Goal: Information Seeking & Learning: Find contact information

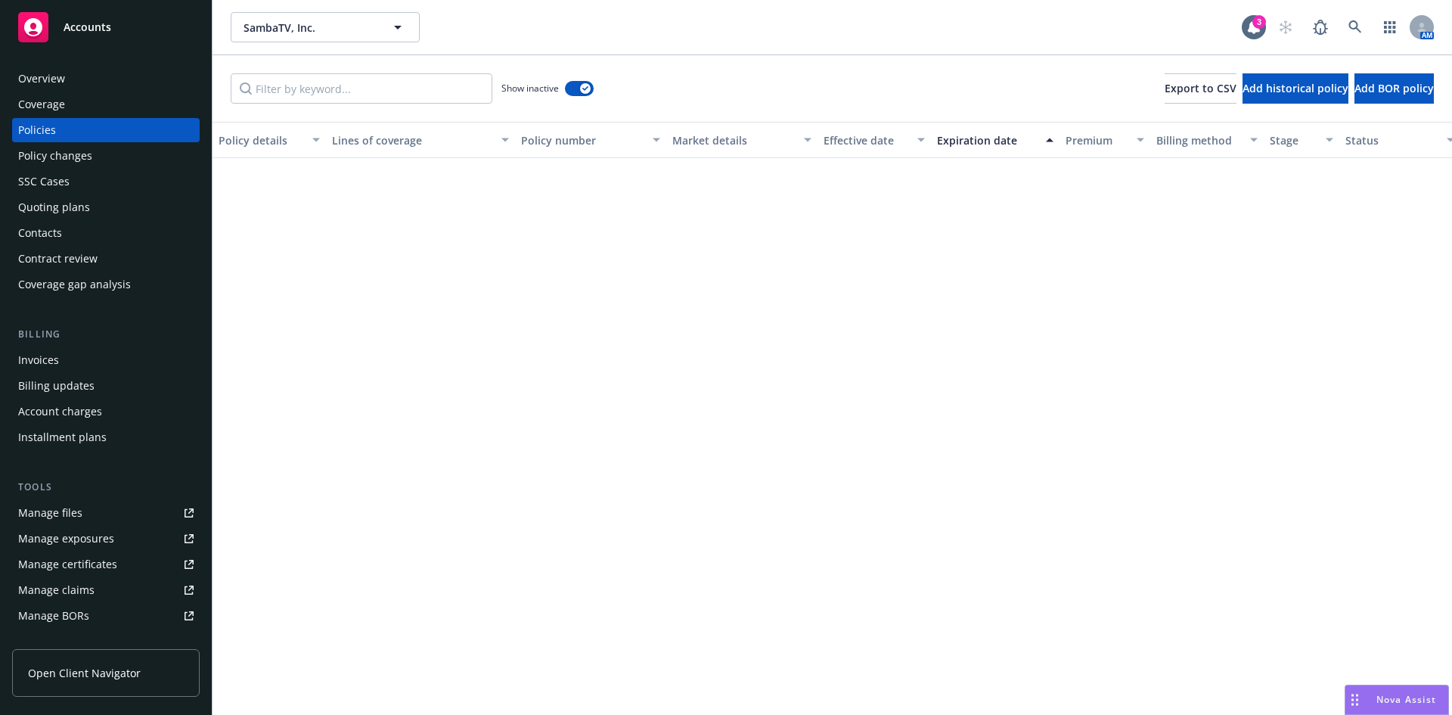
scroll to position [4780, 0]
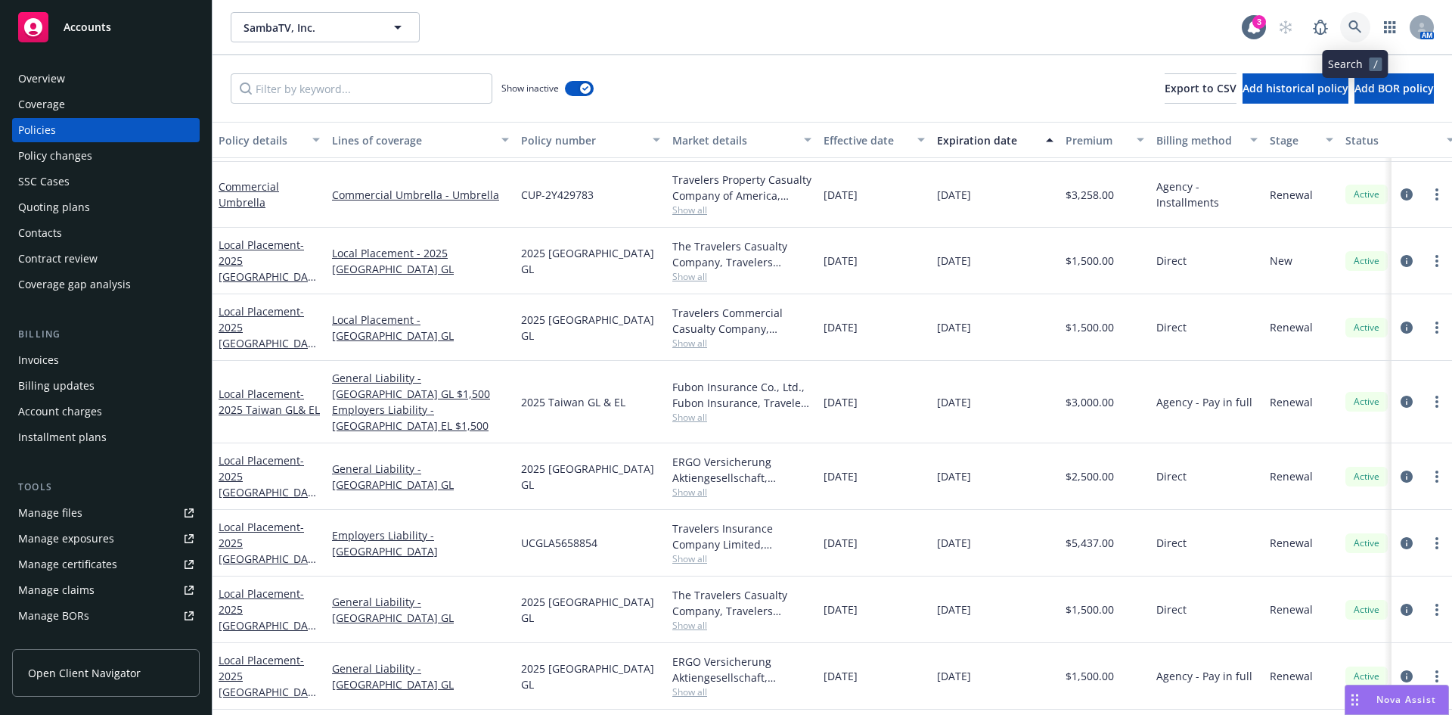
click at [1347, 23] on link at bounding box center [1355, 27] width 30 height 30
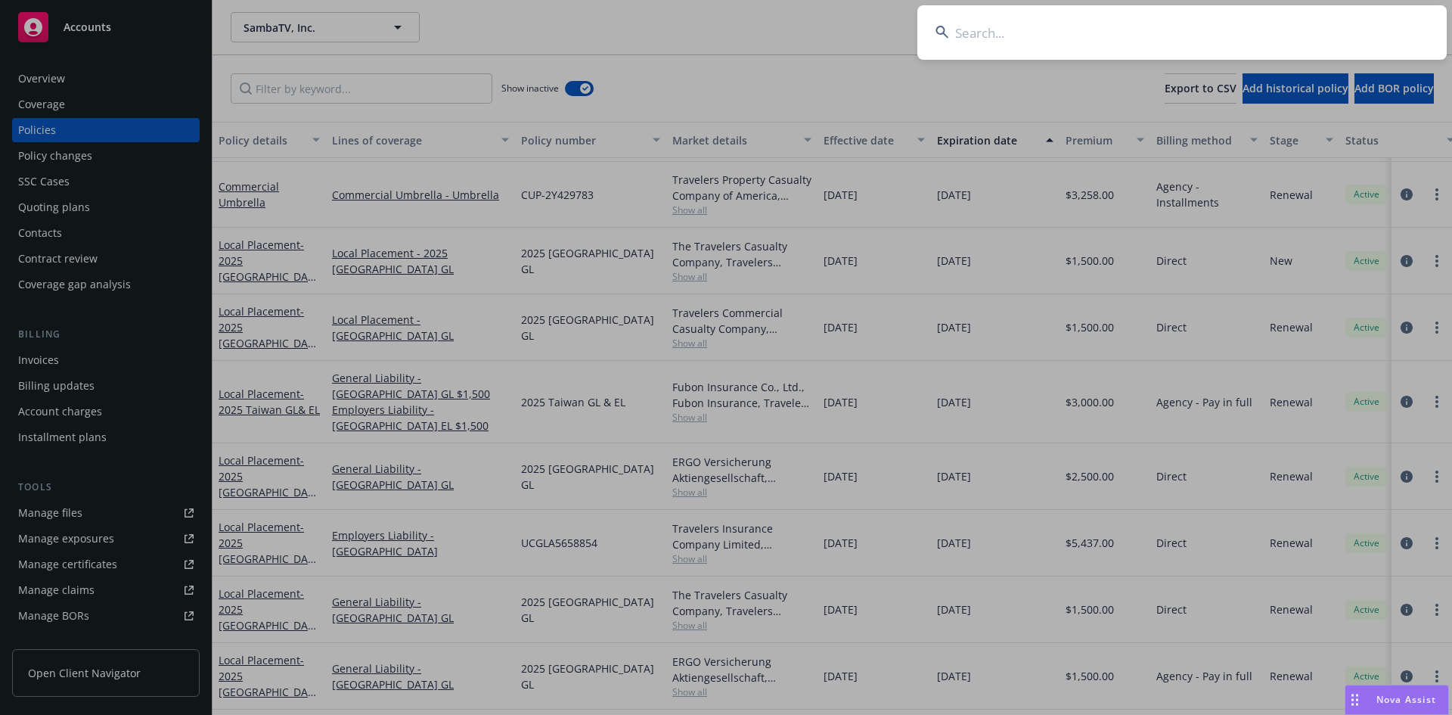
click at [1140, 51] on input at bounding box center [1181, 32] width 529 height 54
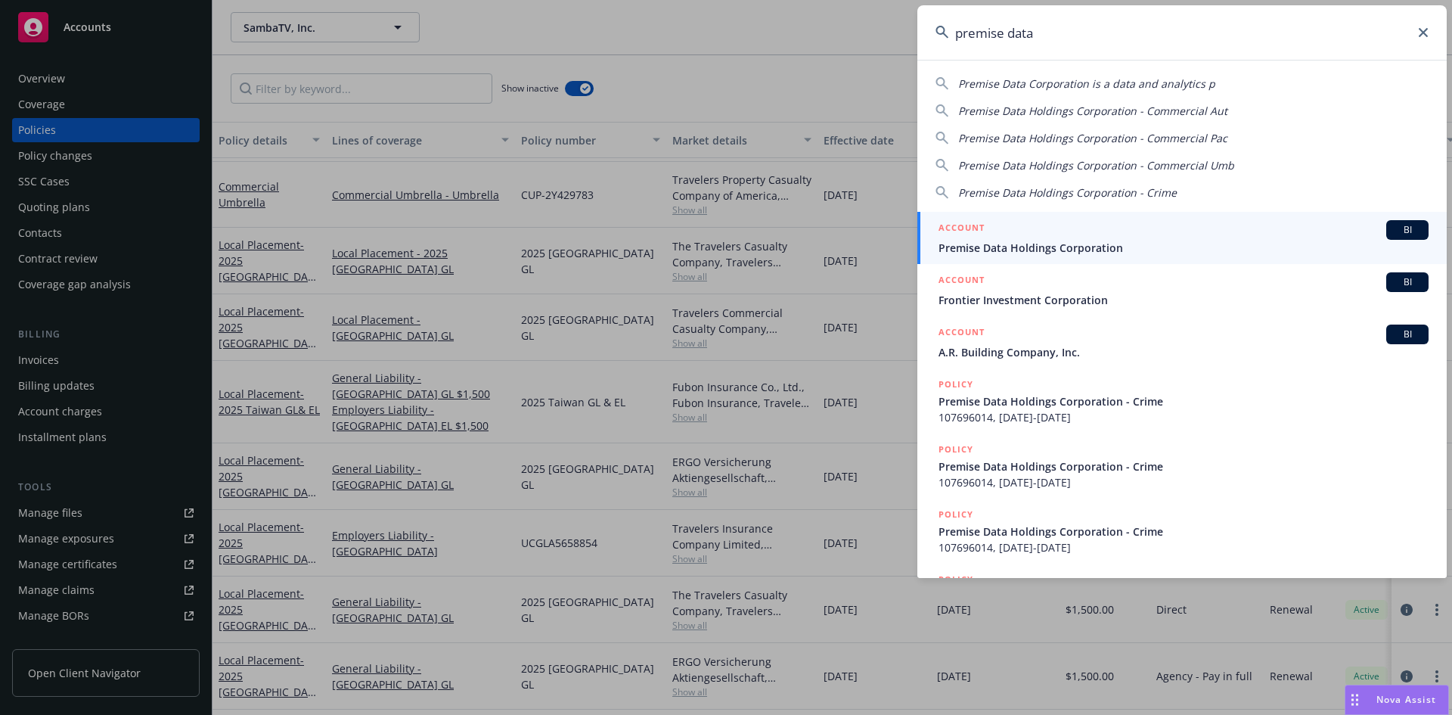
type input "premise data"
click at [1013, 243] on span "Premise Data Holdings Corporation" at bounding box center [1183, 248] width 490 height 16
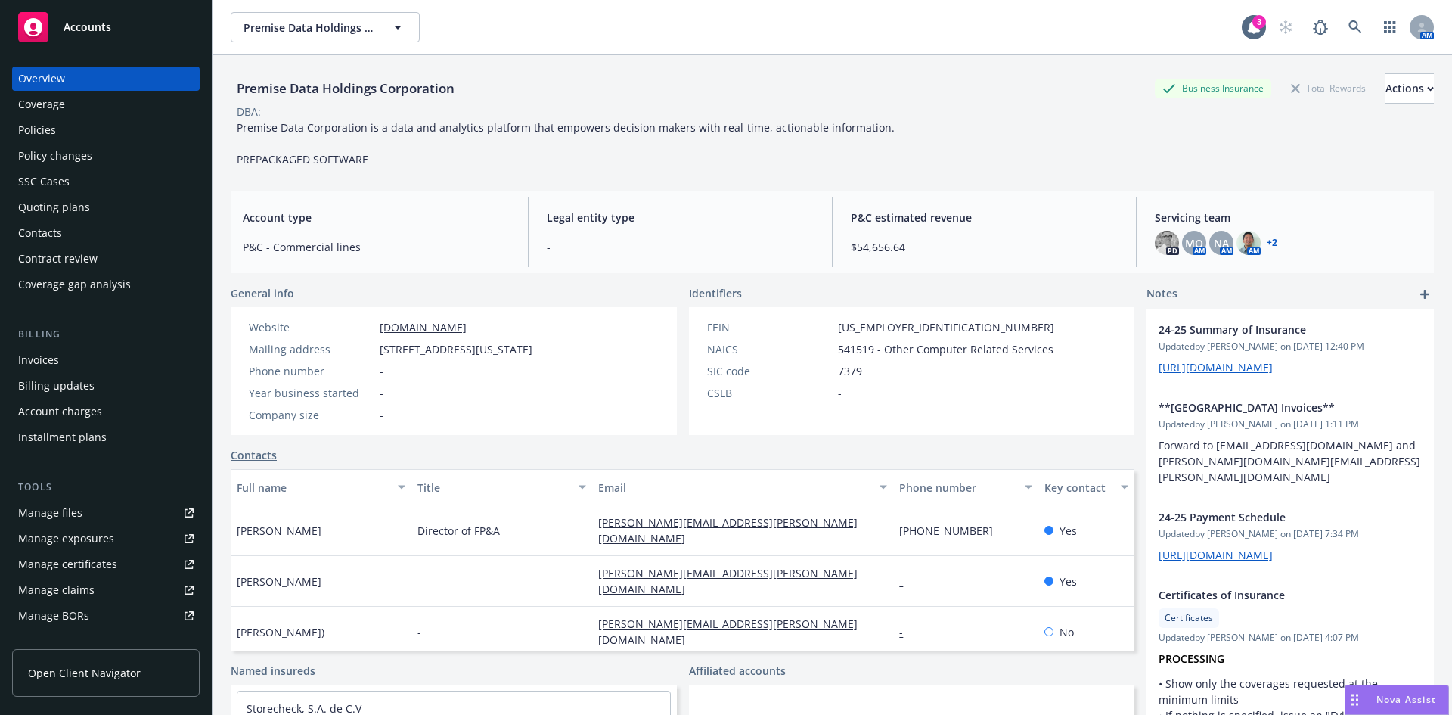
click at [45, 129] on div "Policies" at bounding box center [37, 130] width 38 height 24
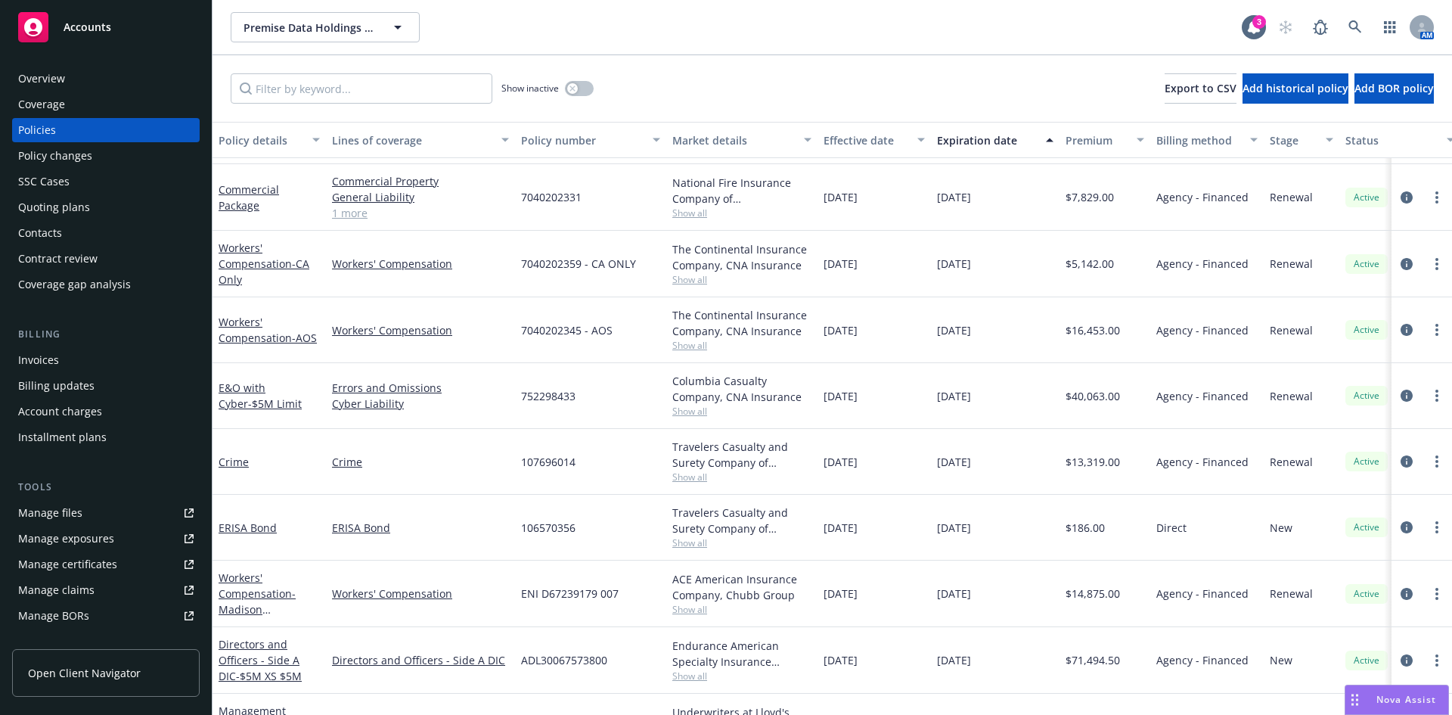
scroll to position [420, 0]
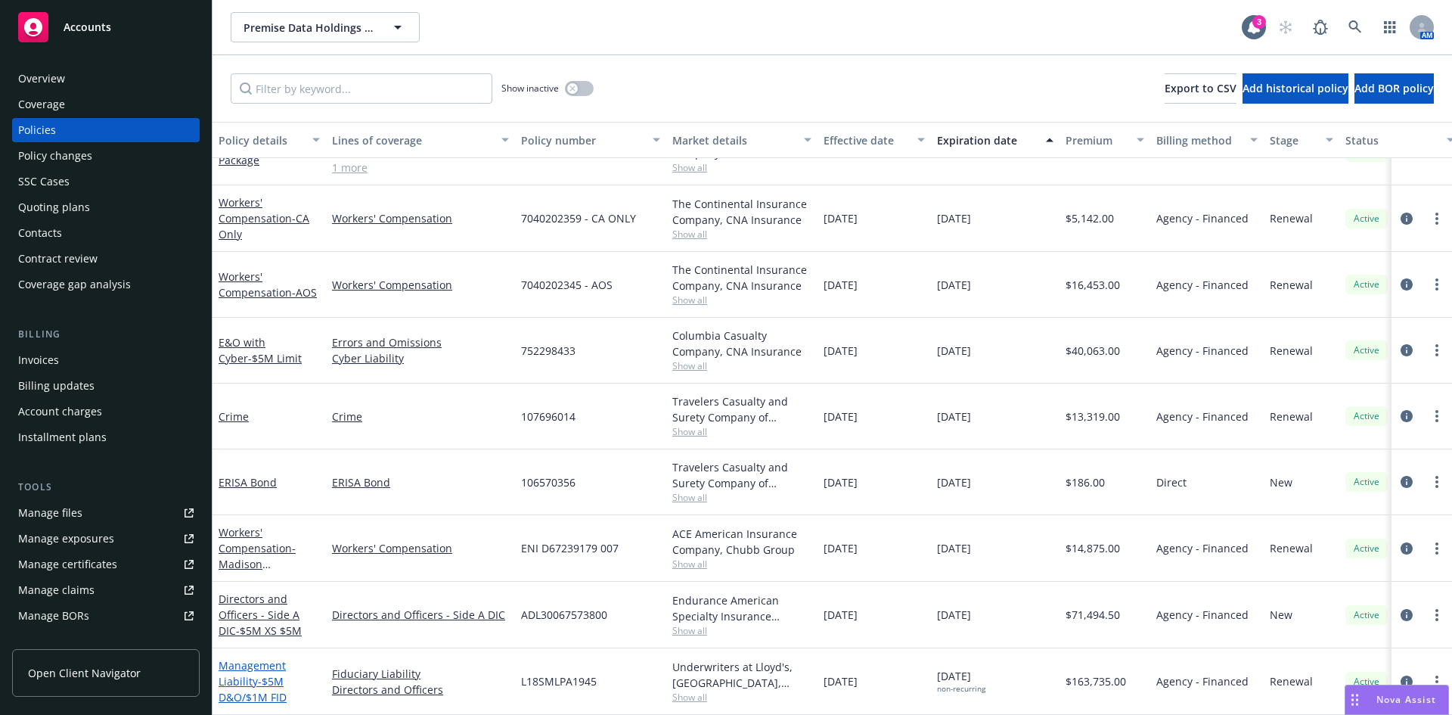
click at [247, 668] on link "Management Liability - $5M D&O/$1M FID" at bounding box center [253, 681] width 68 height 46
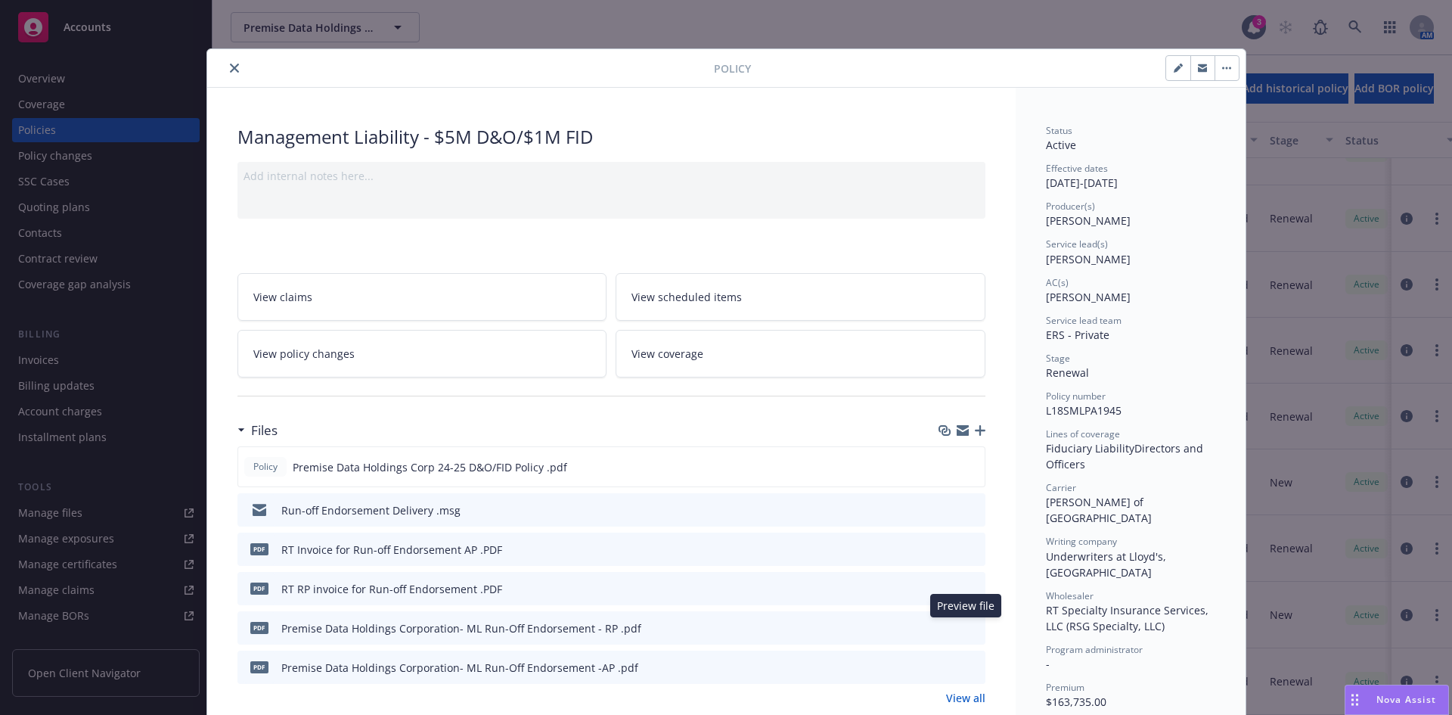
click at [970, 624] on icon "preview file" at bounding box center [971, 627] width 14 height 11
click at [230, 64] on icon "close" at bounding box center [234, 68] width 9 height 9
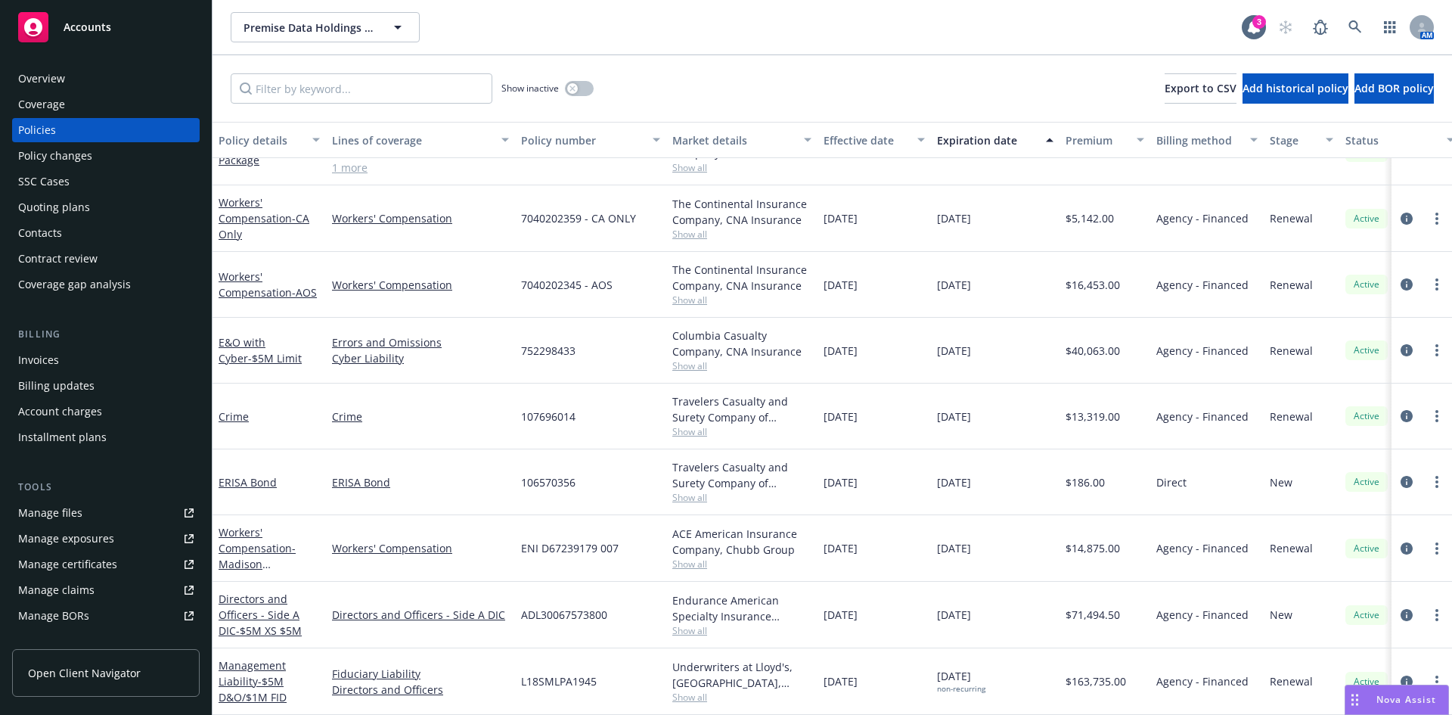
click at [76, 157] on div "Policy changes" at bounding box center [55, 156] width 74 height 24
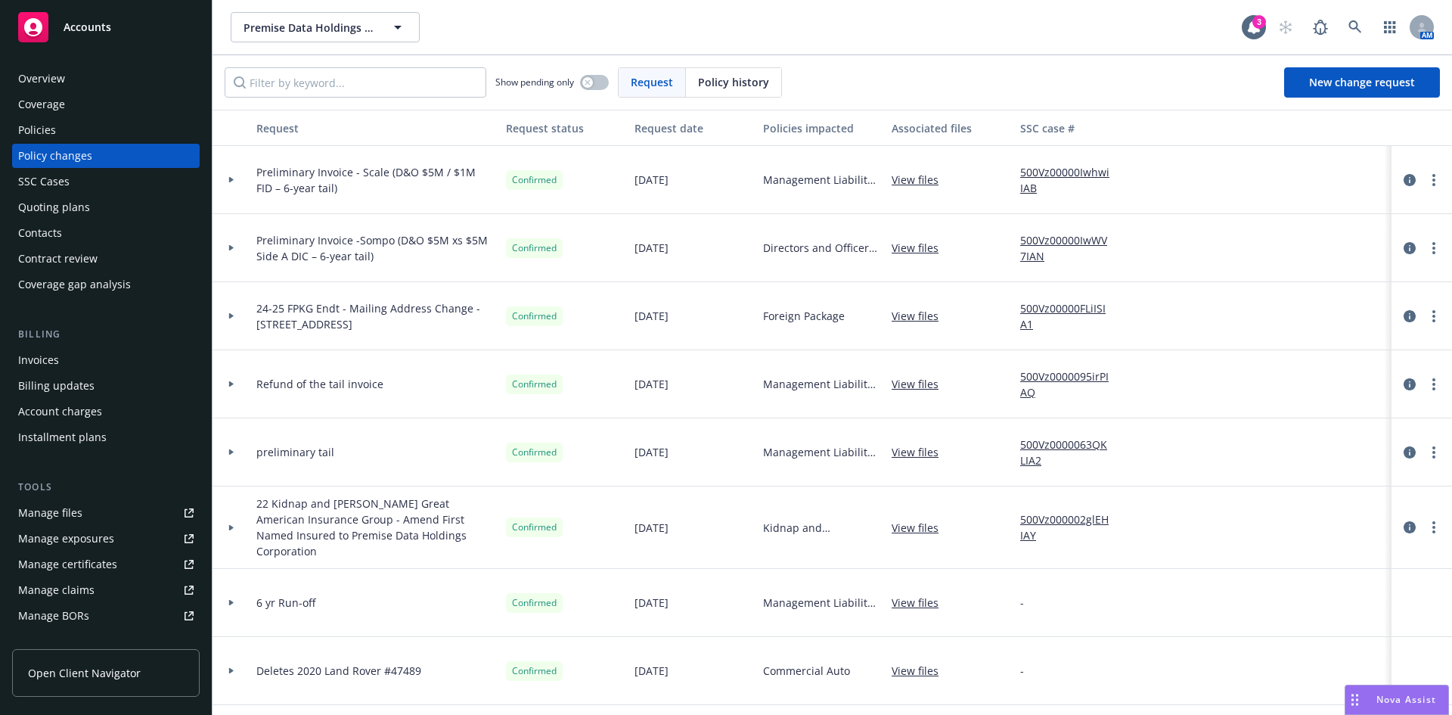
click at [230, 380] on div at bounding box center [231, 384] width 38 height 68
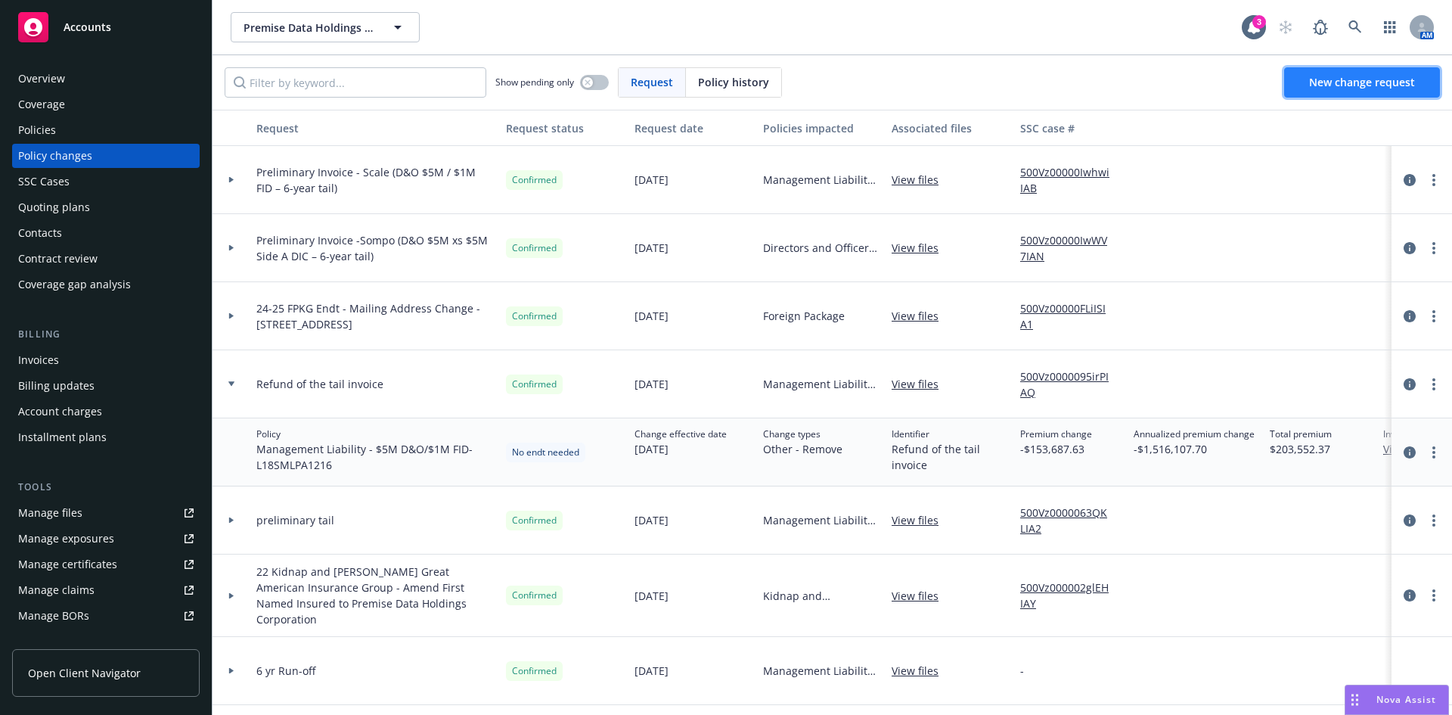
click at [1368, 80] on span "New change request" at bounding box center [1362, 82] width 106 height 14
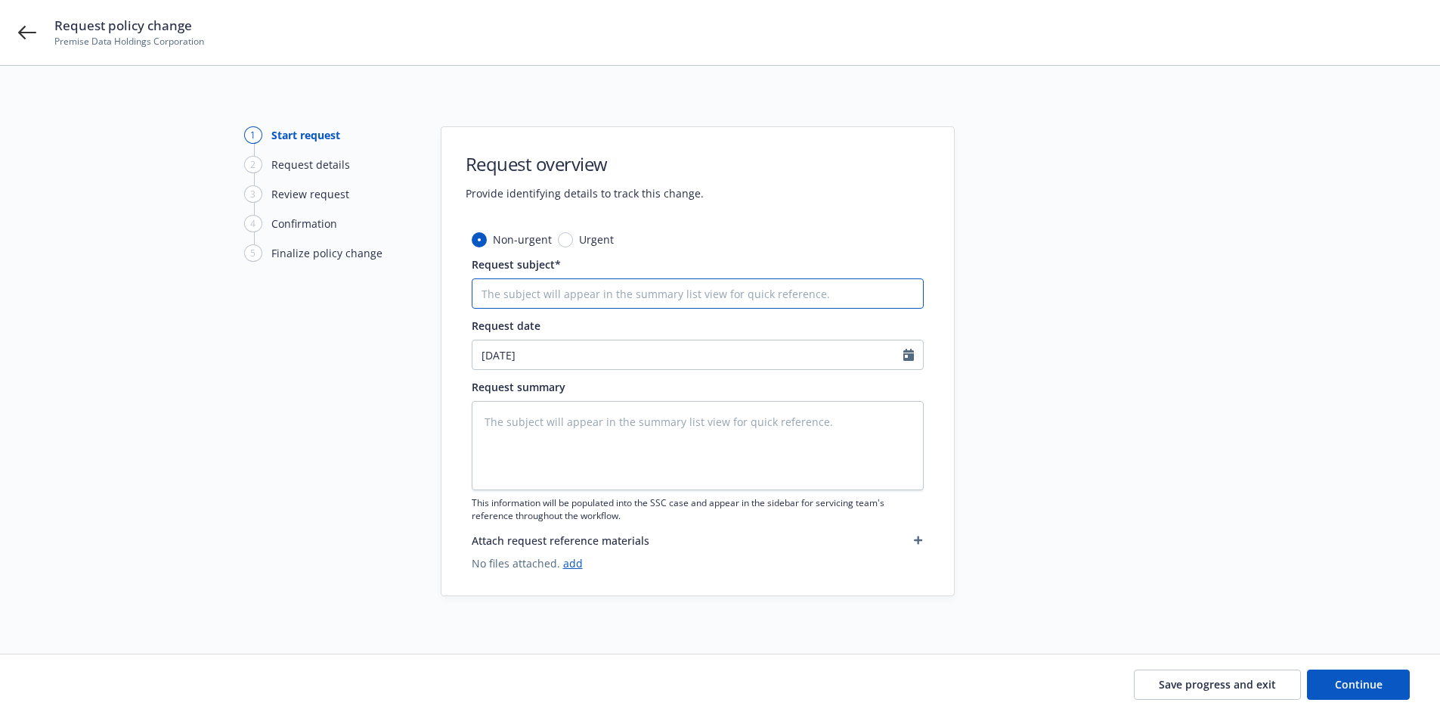
click at [552, 298] on input "Request subject*" at bounding box center [698, 293] width 452 height 30
click at [584, 292] on input "Request subject*" at bounding box center [698, 293] width 452 height 30
click at [530, 301] on input "Request subject*" at bounding box center [698, 293] width 452 height 30
type textarea "x"
type input "L"
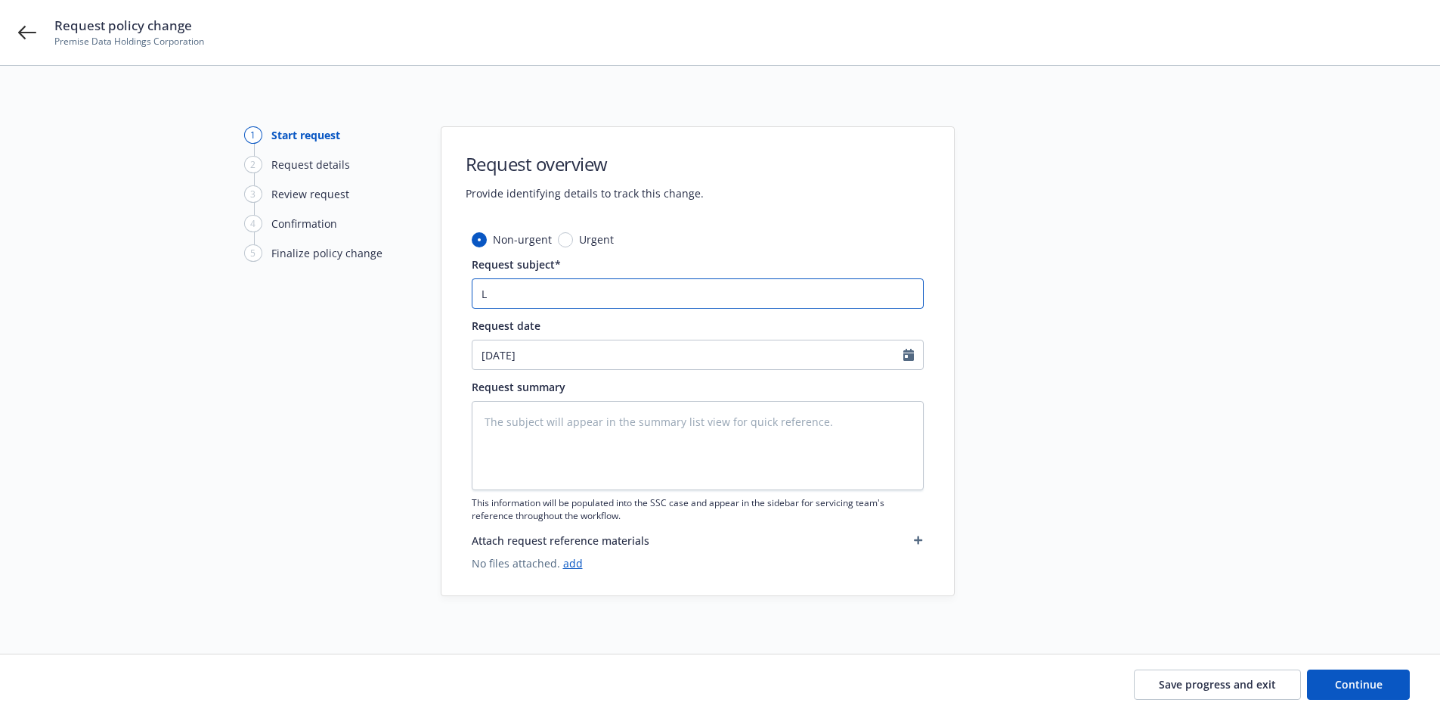
type textarea "x"
type input "L1"
type textarea "x"
type input "L18"
type textarea "x"
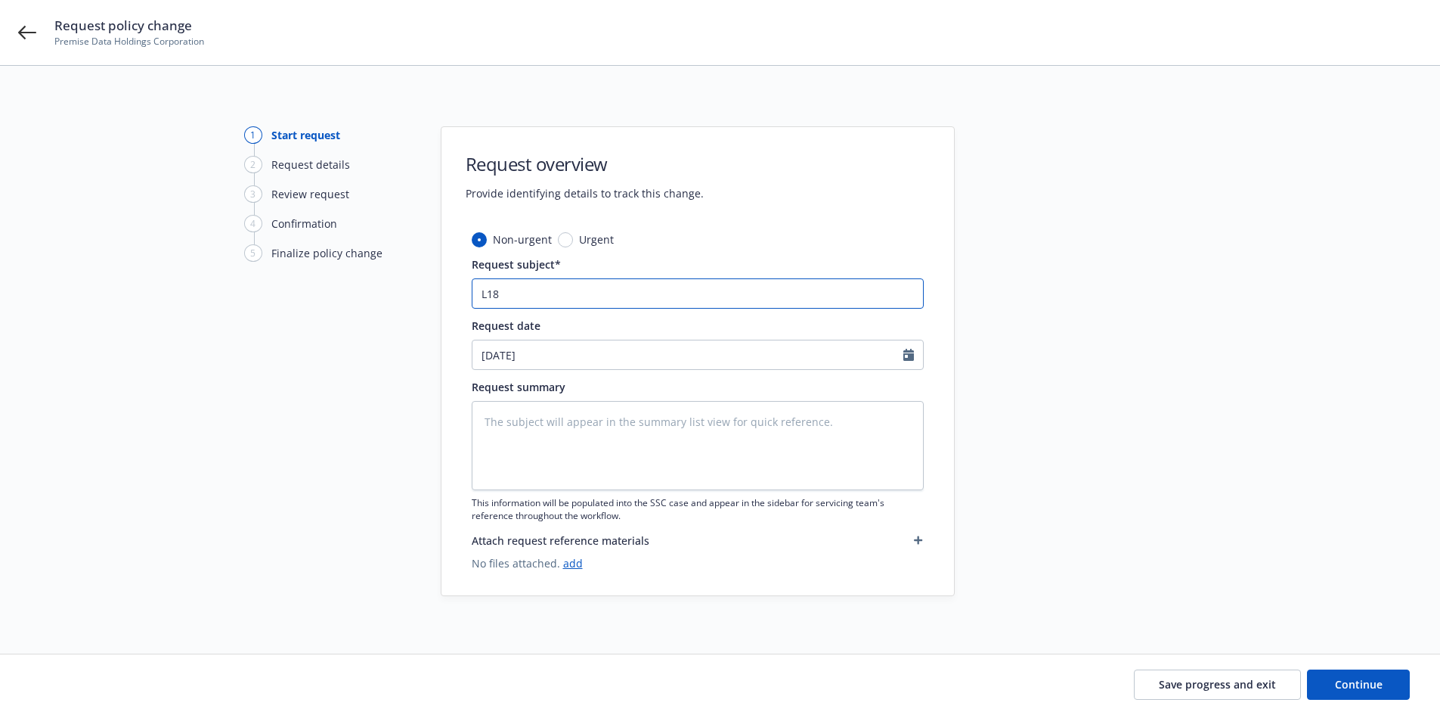
type input "L18S"
type textarea "x"
type input "L18SM"
type textarea "x"
type input "L18SML"
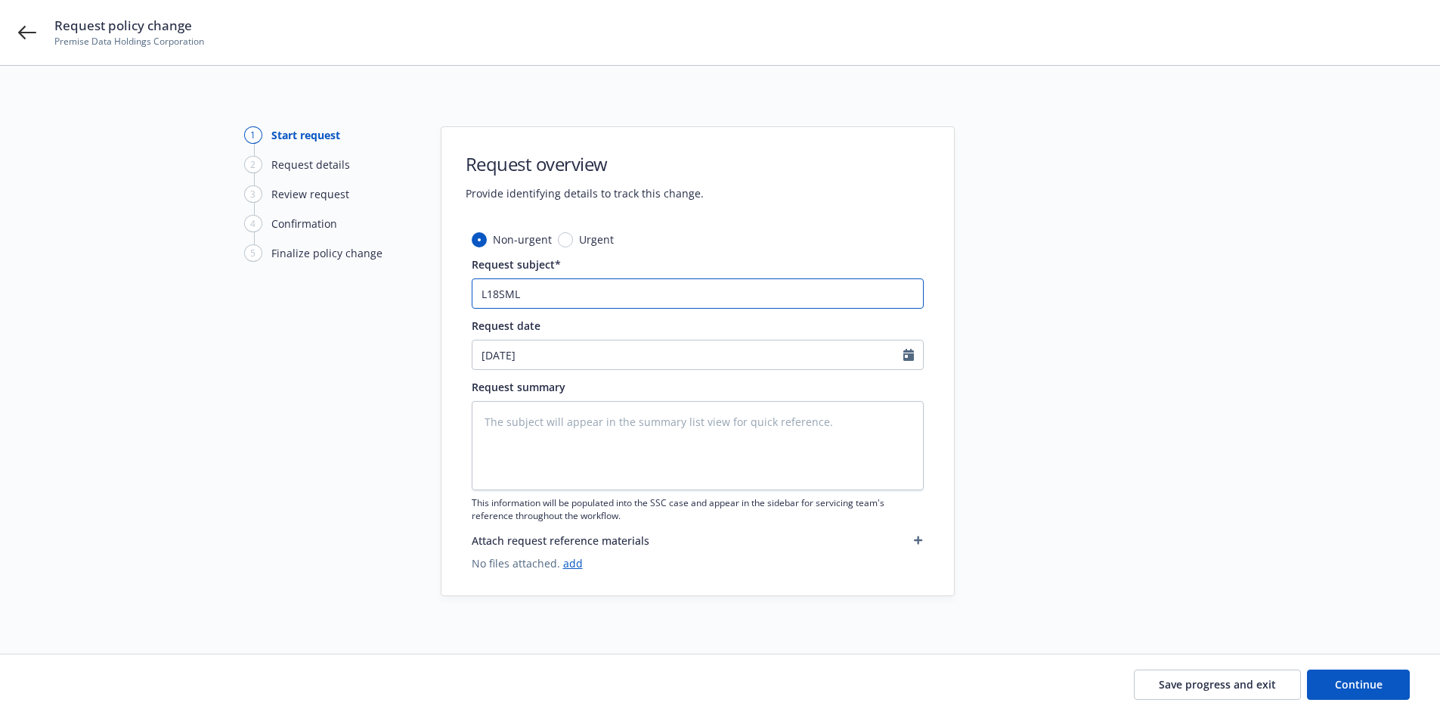
type textarea "x"
type input "L18SMLP"
type textarea "x"
type input "L18SMLPA"
type textarea "x"
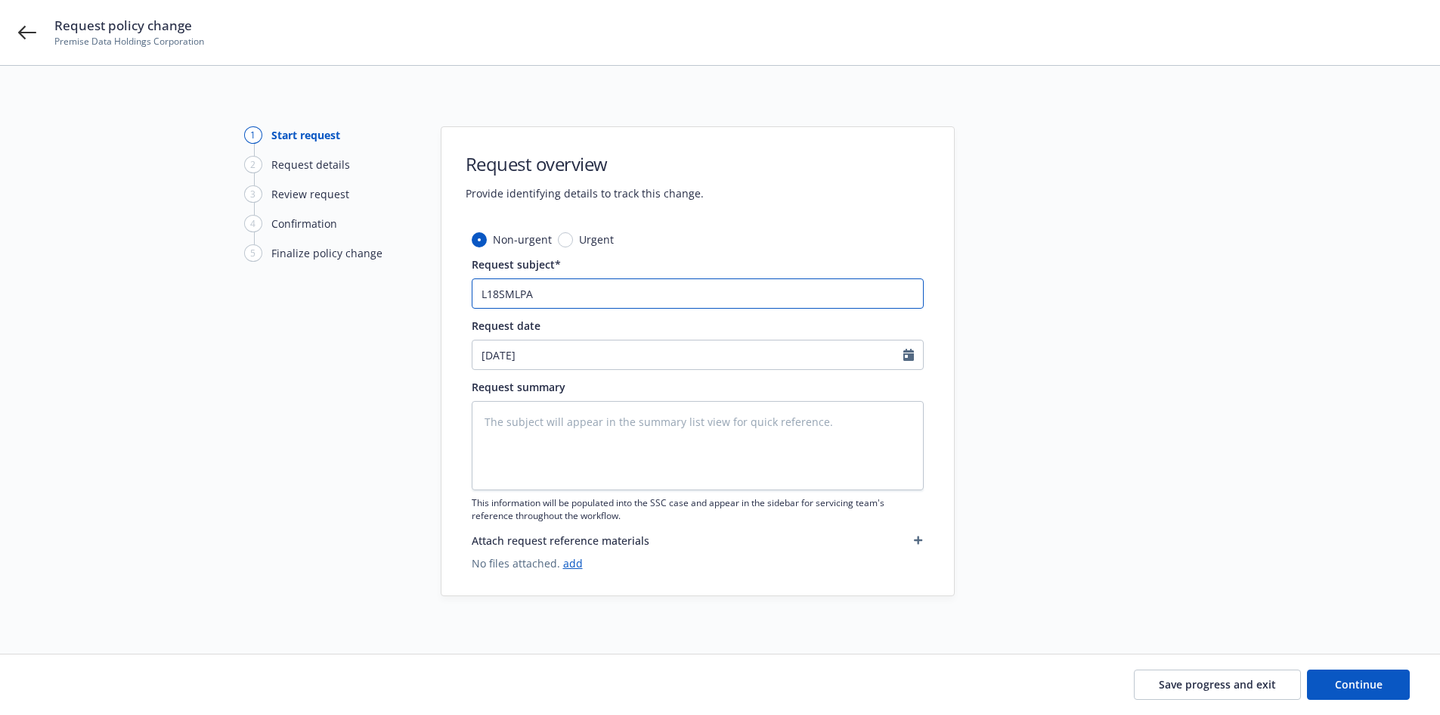
type input "L18SMLPA1"
type textarea "x"
type input "L18SMLPA19"
type textarea "x"
type input "L18SMLPA194"
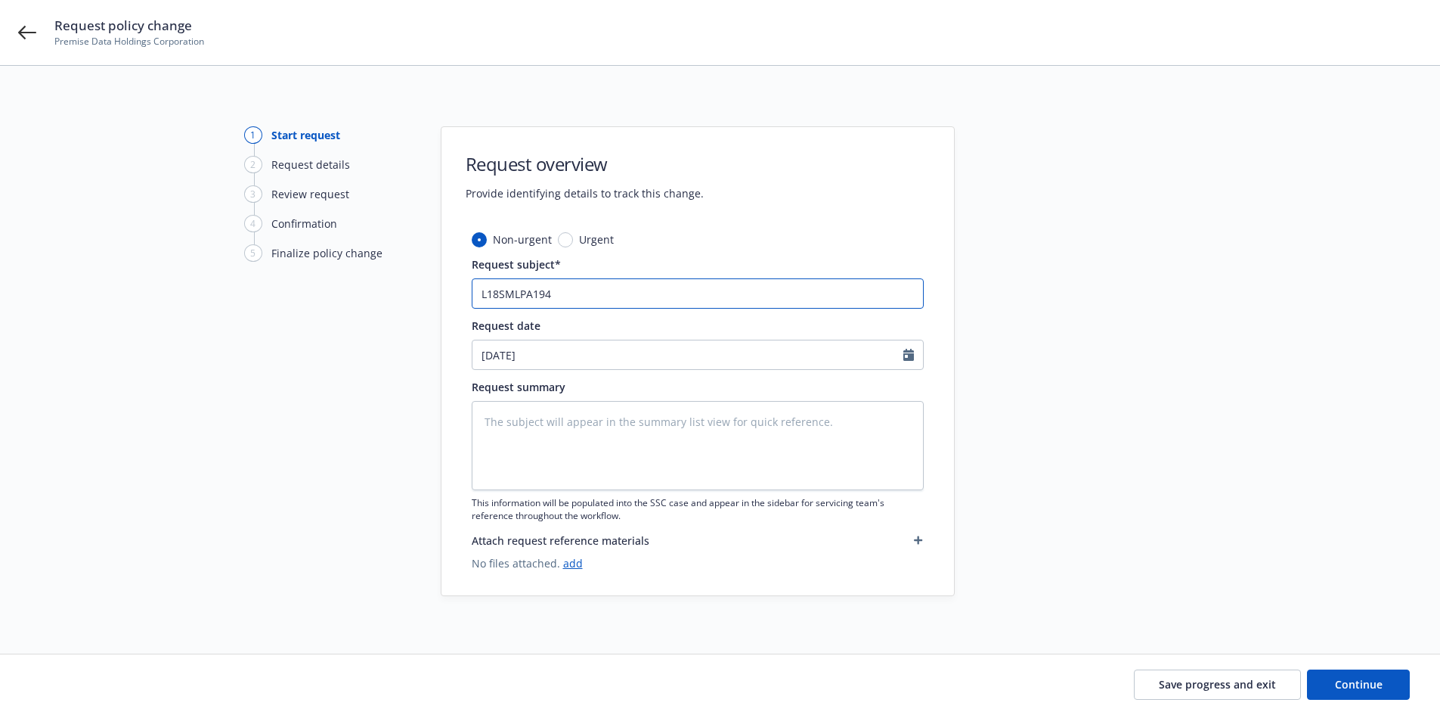
type textarea "x"
type input "L18SMLPA1945"
type textarea "x"
type input "L18SMLPA1945"
type textarea "x"
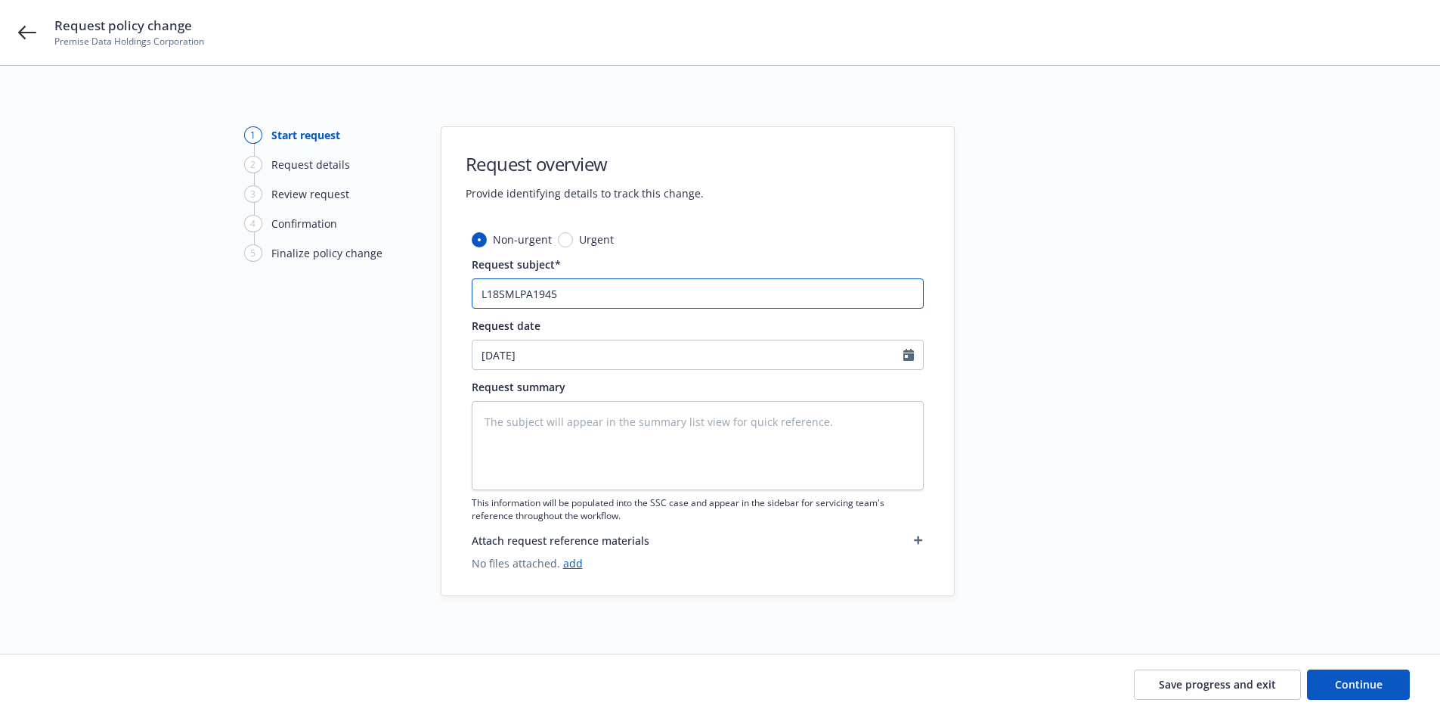
type input "L18SMLPA1945 R"
type textarea "x"
type input "L18SMLPA1945 RP"
type textarea "x"
type input "L18SMLPA1945 RP"
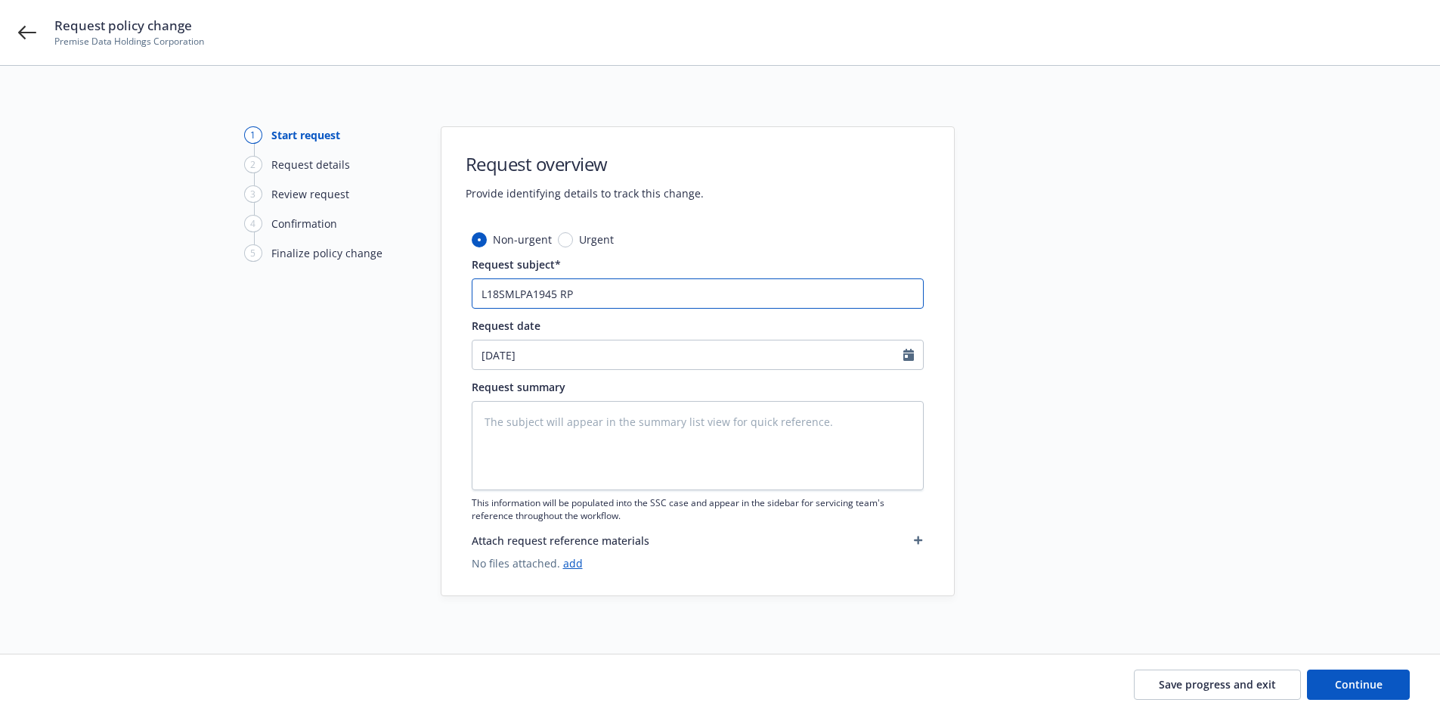
type textarea "x"
type input "L18SMLPA1945 RP R"
type textarea "x"
type input "L18SMLPA1945 RP Re"
type textarea "x"
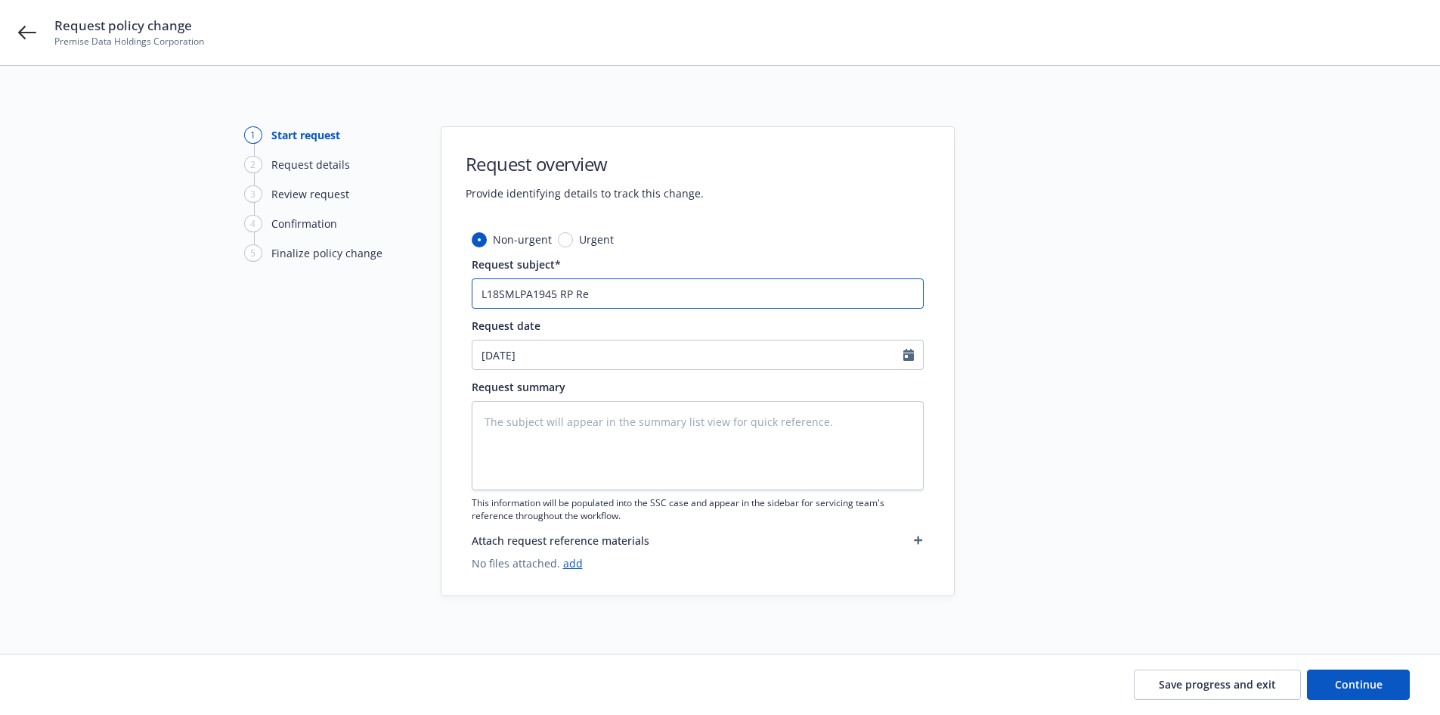
type input "L18SMLPA1945 RP Ref"
type textarea "x"
type input "L18SMLPA1945 RP Refu"
type textarea "x"
type input "L18SMLPA1945 RP Refun"
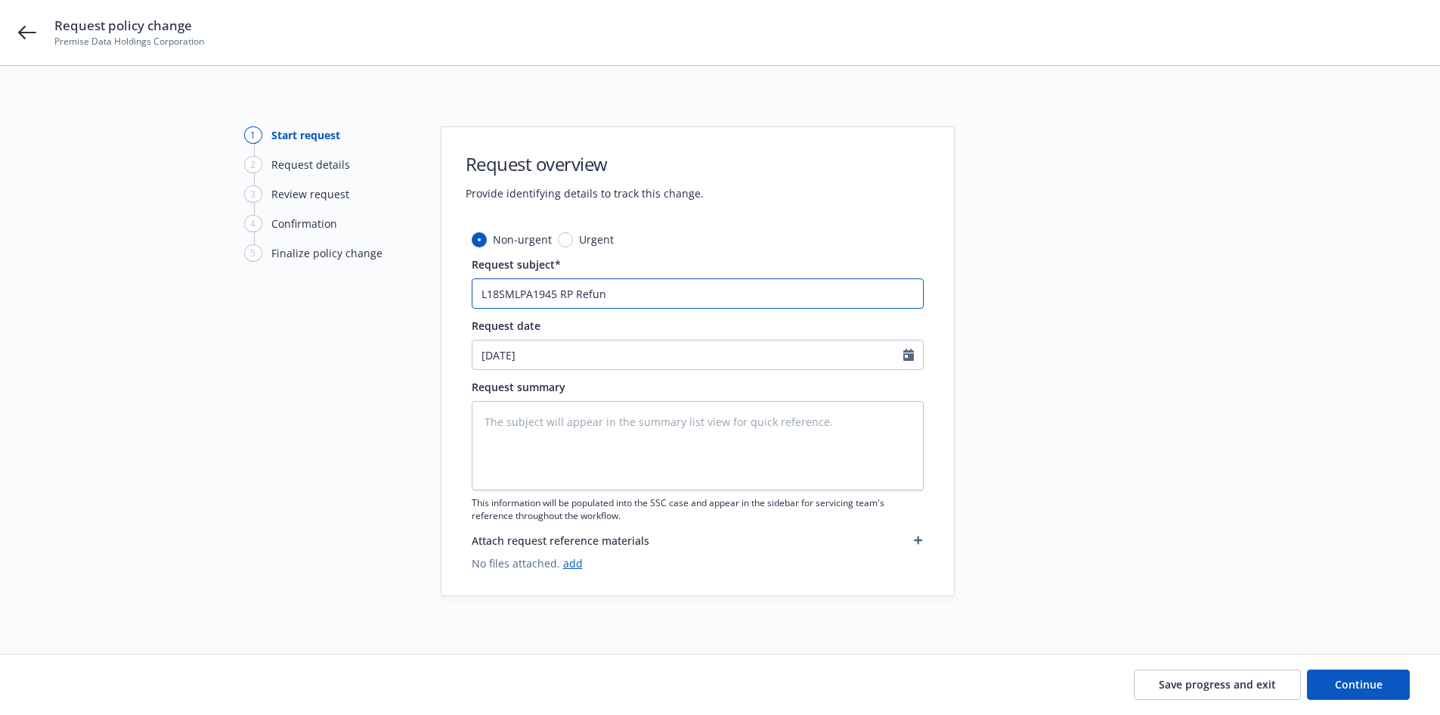
type textarea "x"
type input "L18SMLPA1945 RP Refu"
type textarea "x"
type input "L18SMLPA1945 RP Ref"
type textarea "x"
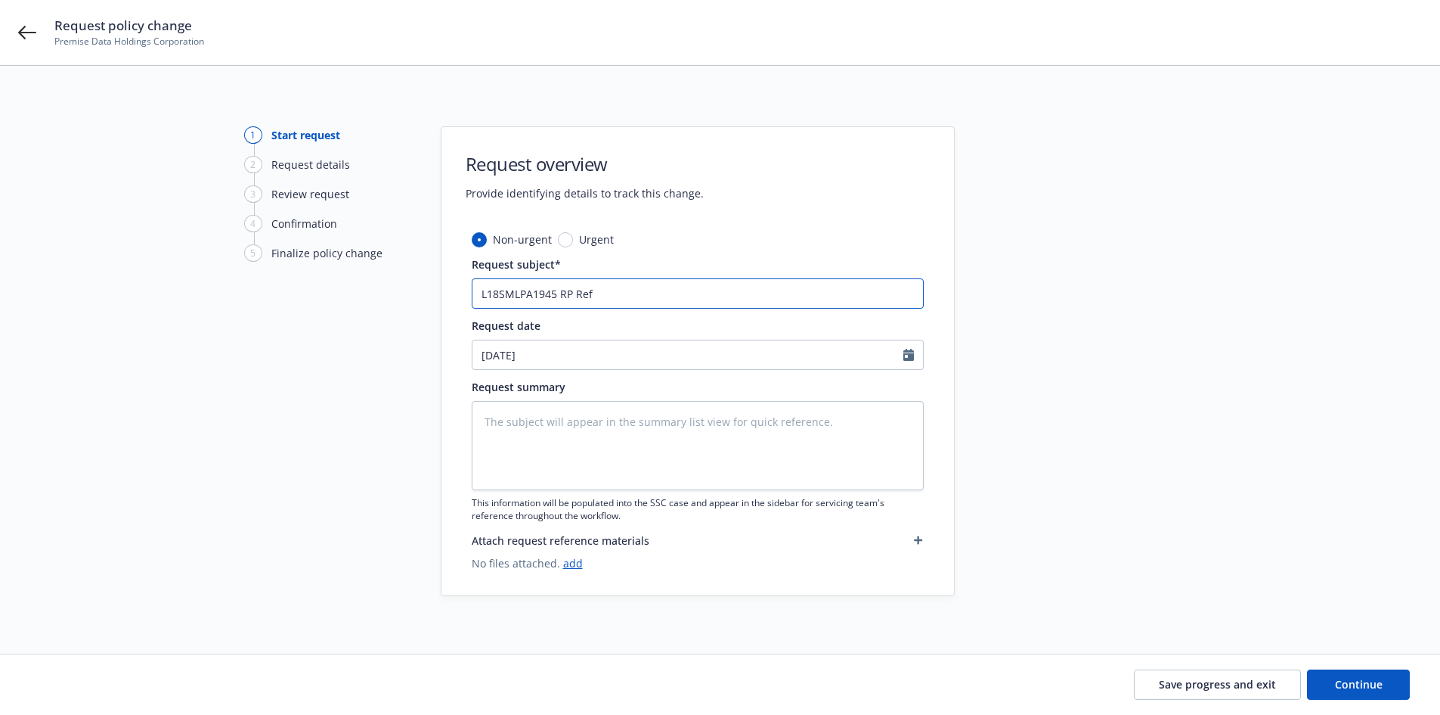
type input "L18SMLPA1945 RP Re"
type textarea "x"
type input "L18SMLPA1945 RP R"
type textarea "x"
type input "L18SMLPA1945 RP"
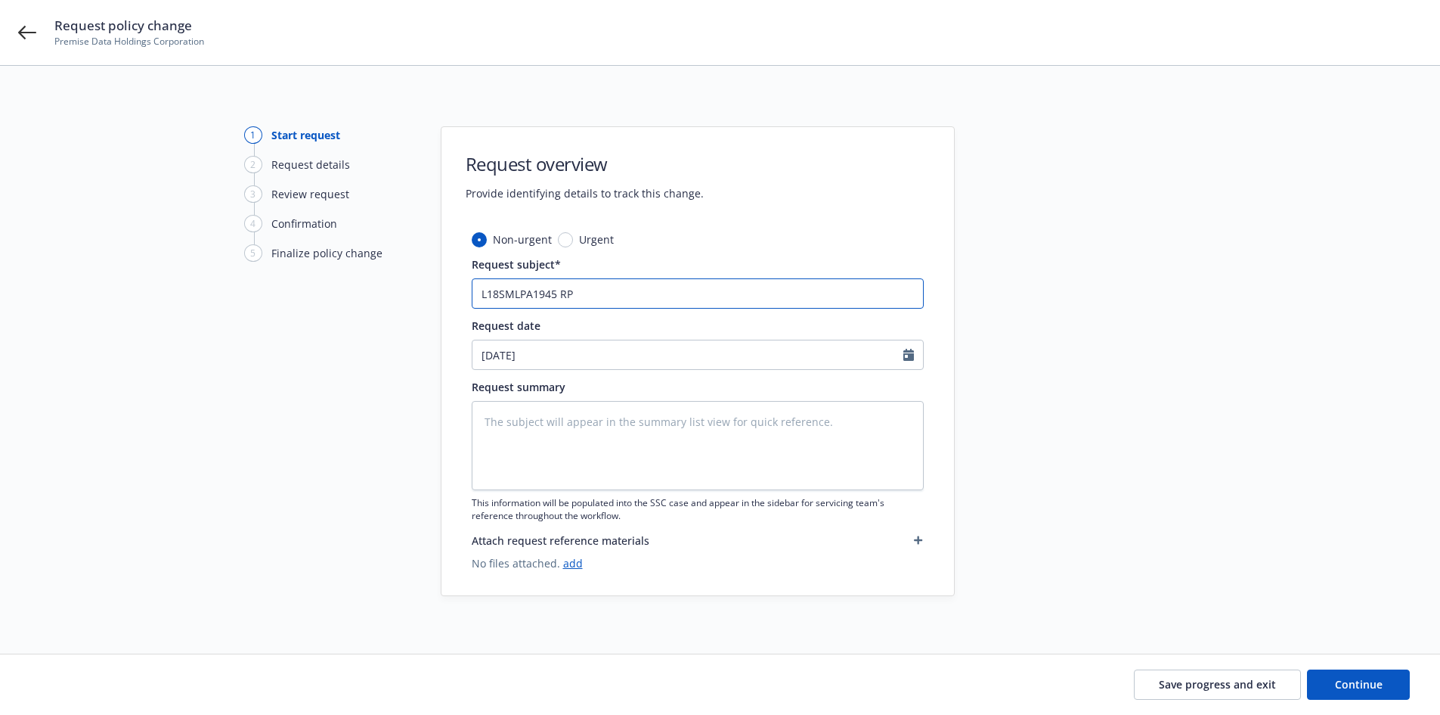
type textarea "x"
type input "L18SMLPA1945 RP C"
type textarea "x"
type input "L18SMLPA1945 RP Ce"
type textarea "x"
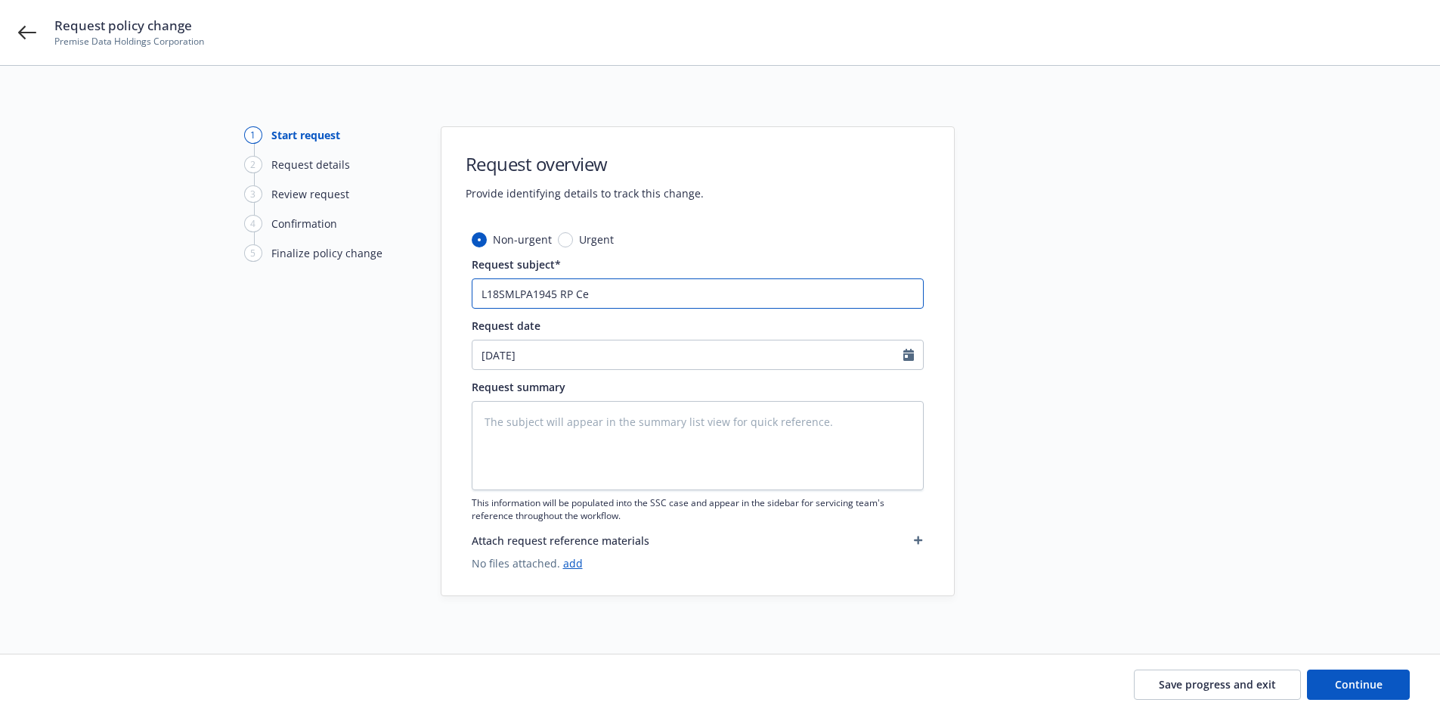
type input "L18SMLPA1945 RP C"
type textarea "x"
type input "L18SMLPA1945 RP Cr"
type textarea "x"
type input "L18SMLPA1945 RP Cre"
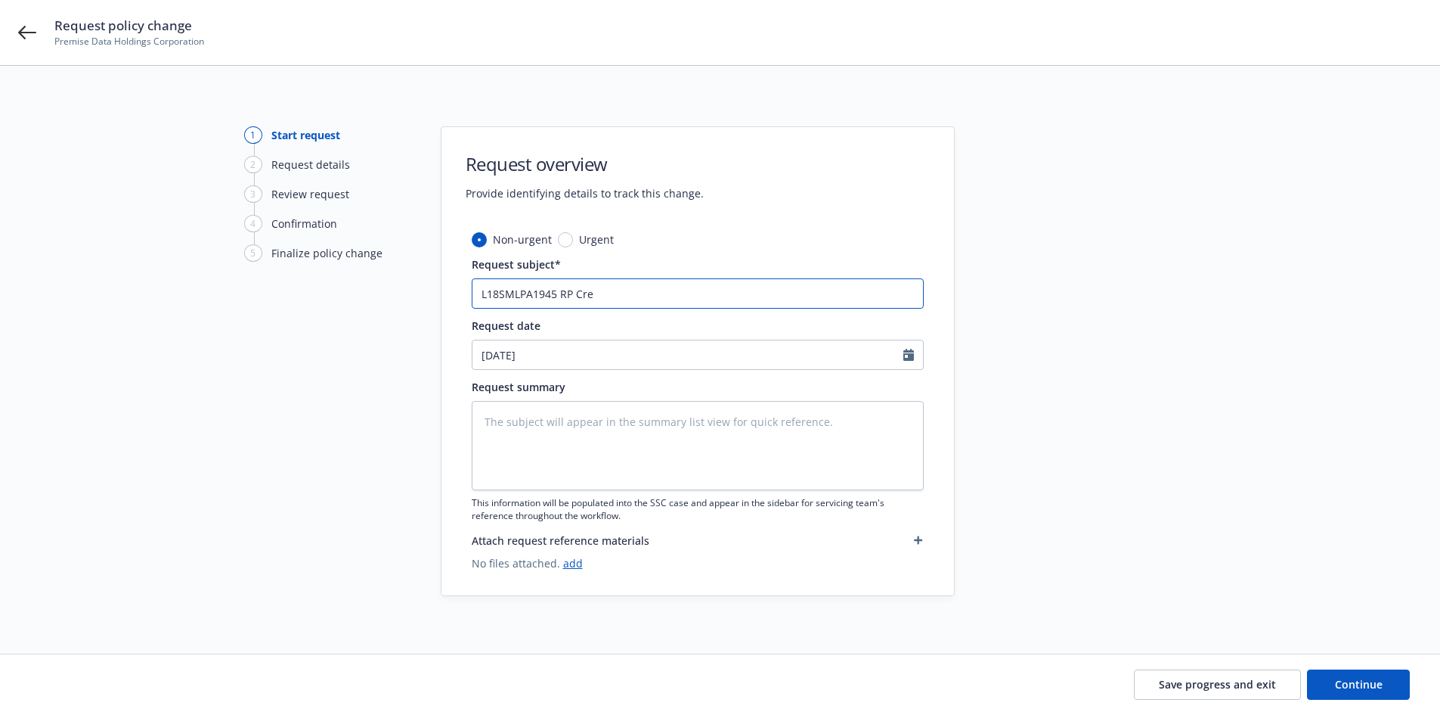
type textarea "x"
type input "L18SMLPA1945 RP Cred"
type textarea "x"
type input "L18SMLPA1945 [PERSON_NAME]"
type textarea "x"
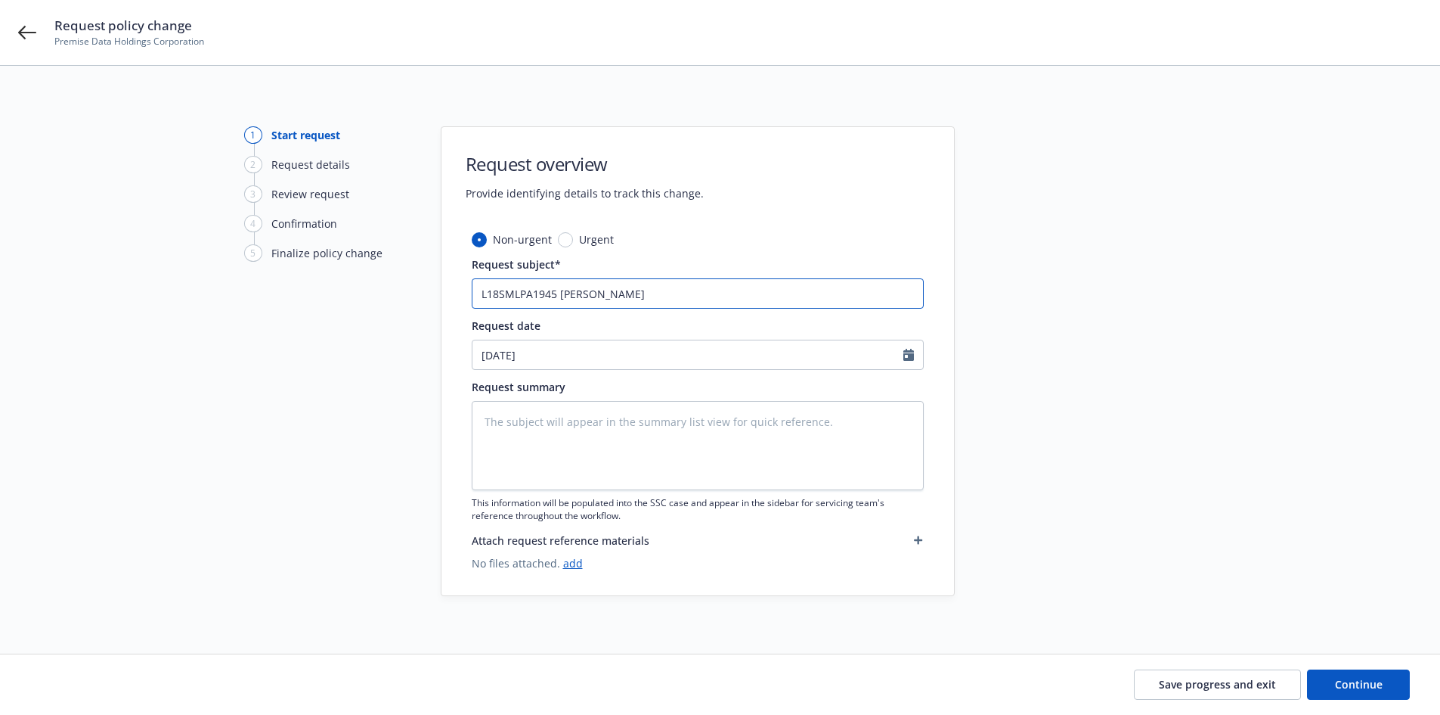
type input "L18SMLPA1945 RP Credit"
type textarea "x"
click at [550, 300] on input "L18SMLPA1945 RP Credit" at bounding box center [698, 293] width 452 height 30
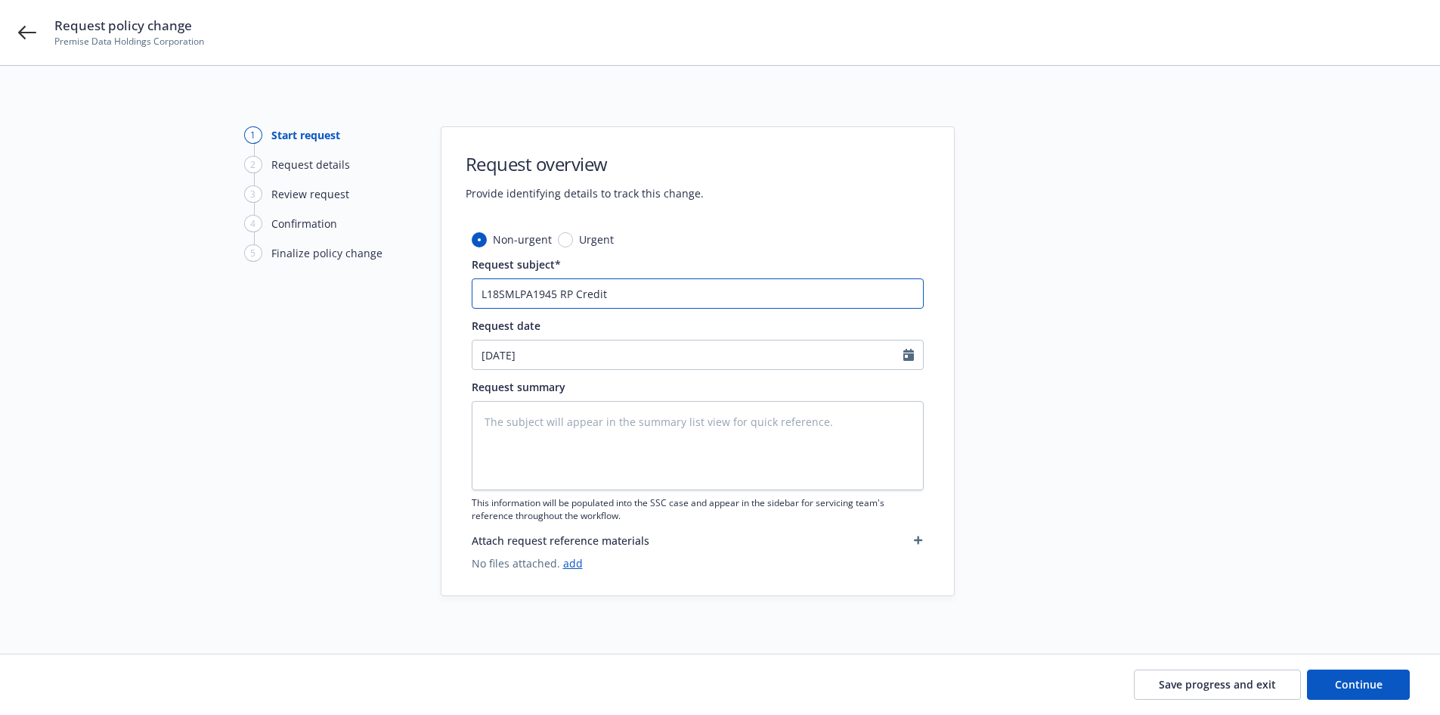
click at [550, 300] on input "L18SMLPA1945 RP Credit" at bounding box center [698, 293] width 452 height 30
type input "L18SMLPA1945 RP Credit"
click at [584, 442] on textarea at bounding box center [698, 445] width 452 height 89
paste textarea "L18SMLPA1945 RP Credit"
type textarea "x"
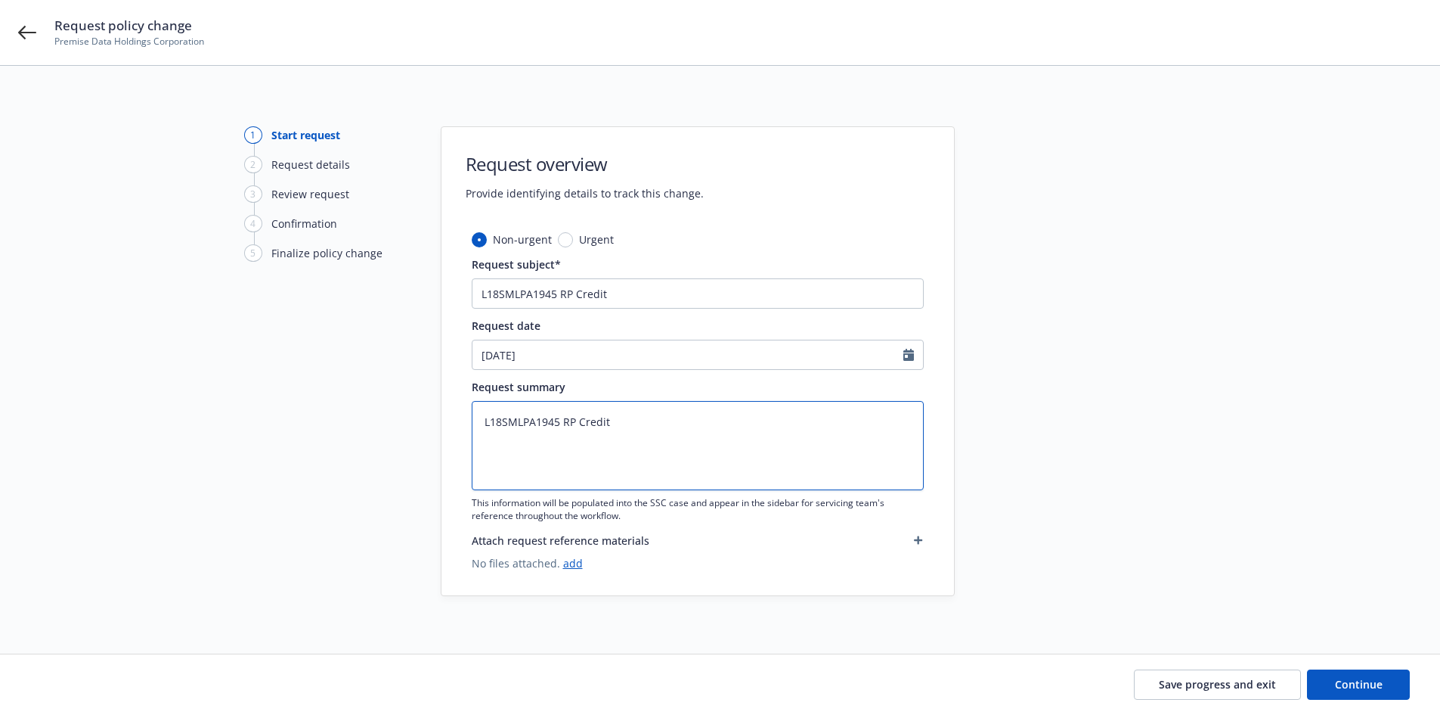
type textarea "L18SMLPA1945 RP Credit"
click at [1202, 685] on span "Save progress and exit" at bounding box center [1217, 684] width 117 height 14
type textarea "x"
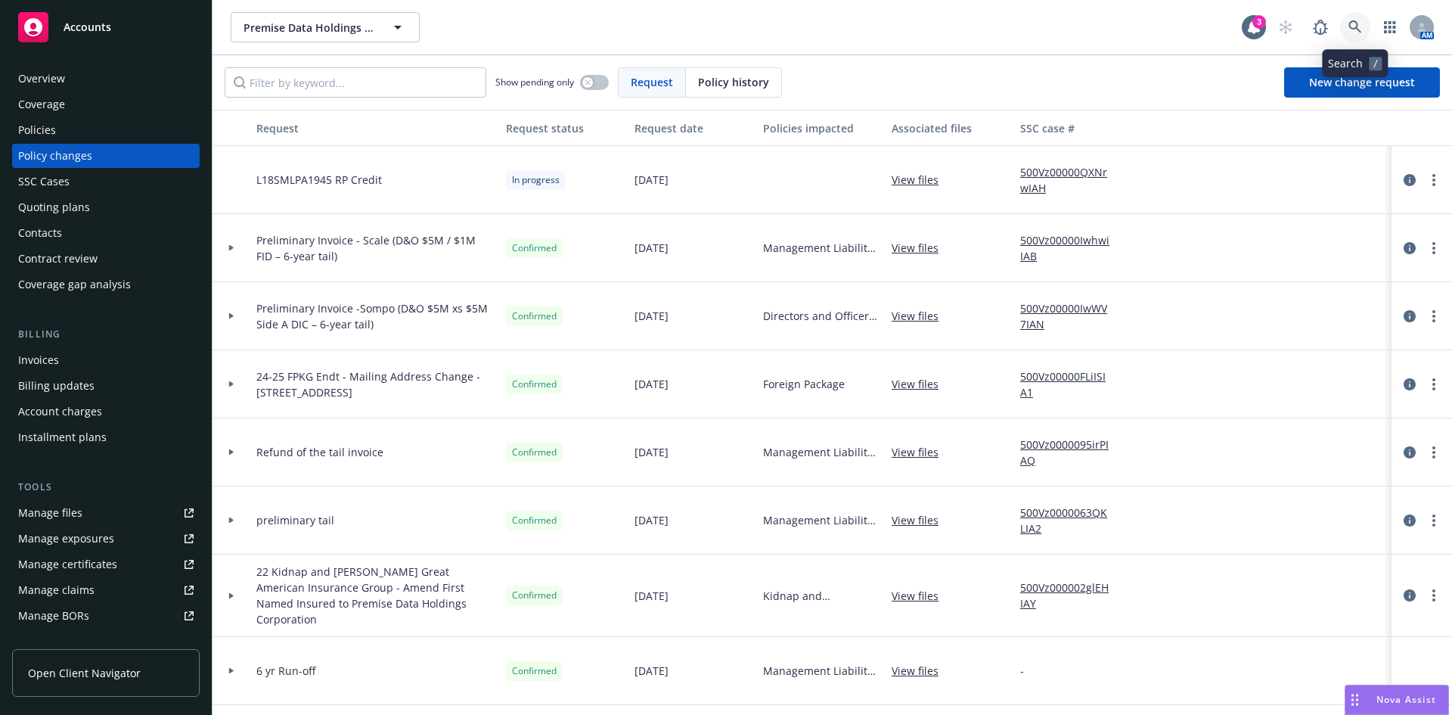
click at [1349, 23] on icon at bounding box center [1355, 27] width 14 height 14
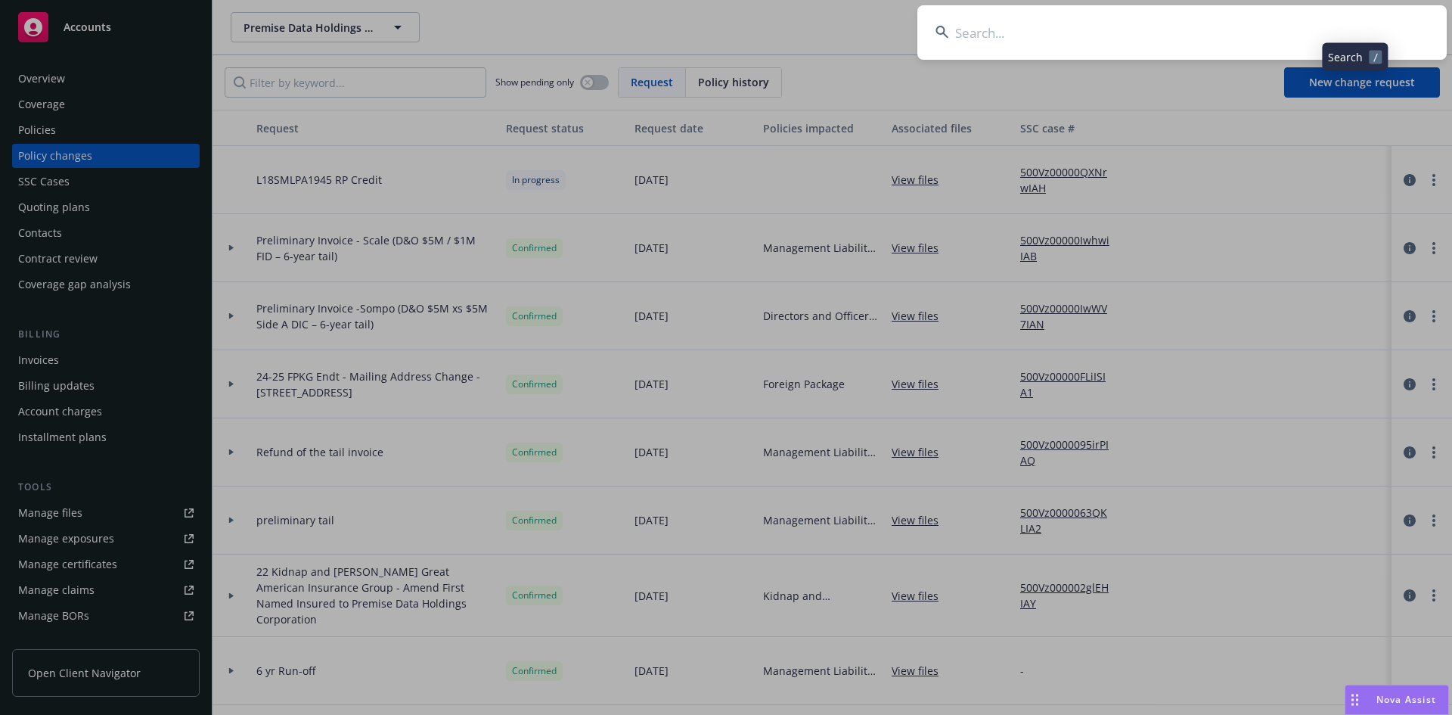
click at [1161, 39] on input at bounding box center [1181, 32] width 529 height 54
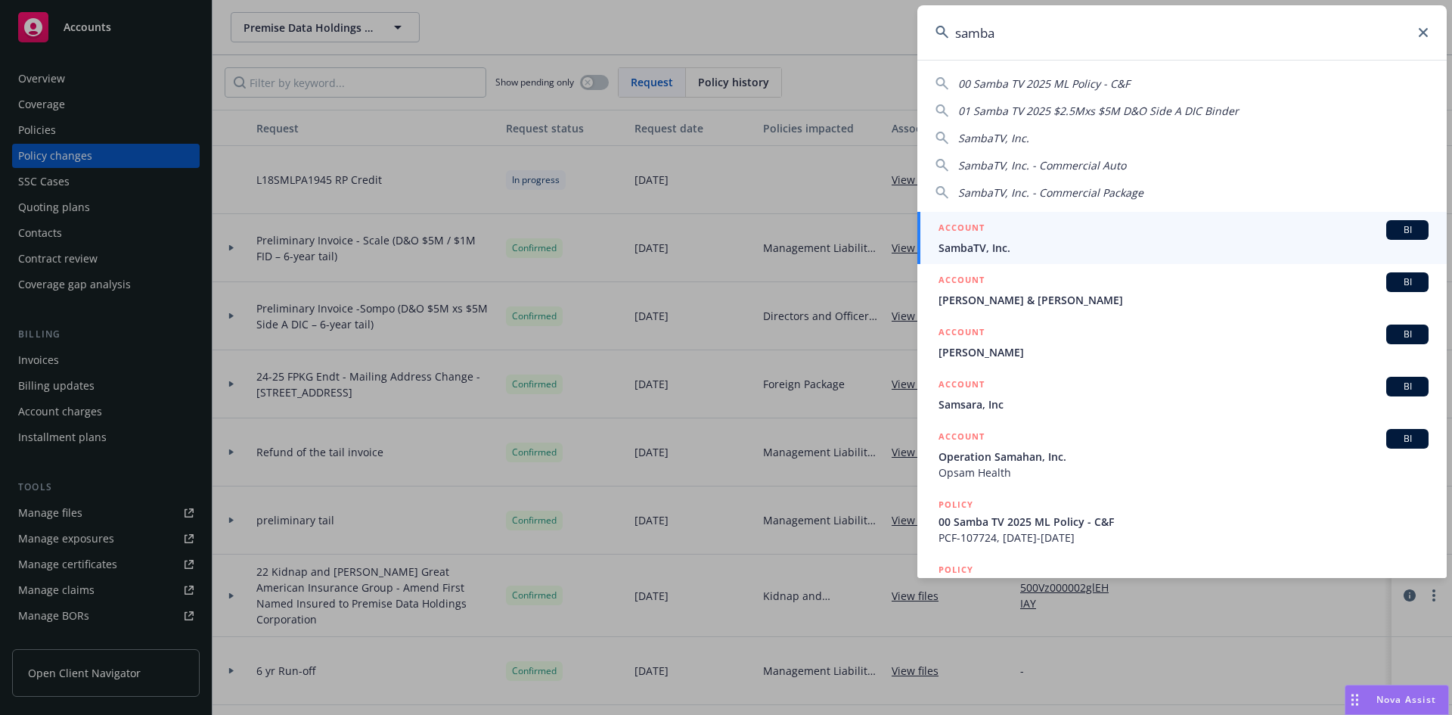
type input "samba"
click at [988, 235] on div "ACCOUNT BI" at bounding box center [1183, 230] width 490 height 20
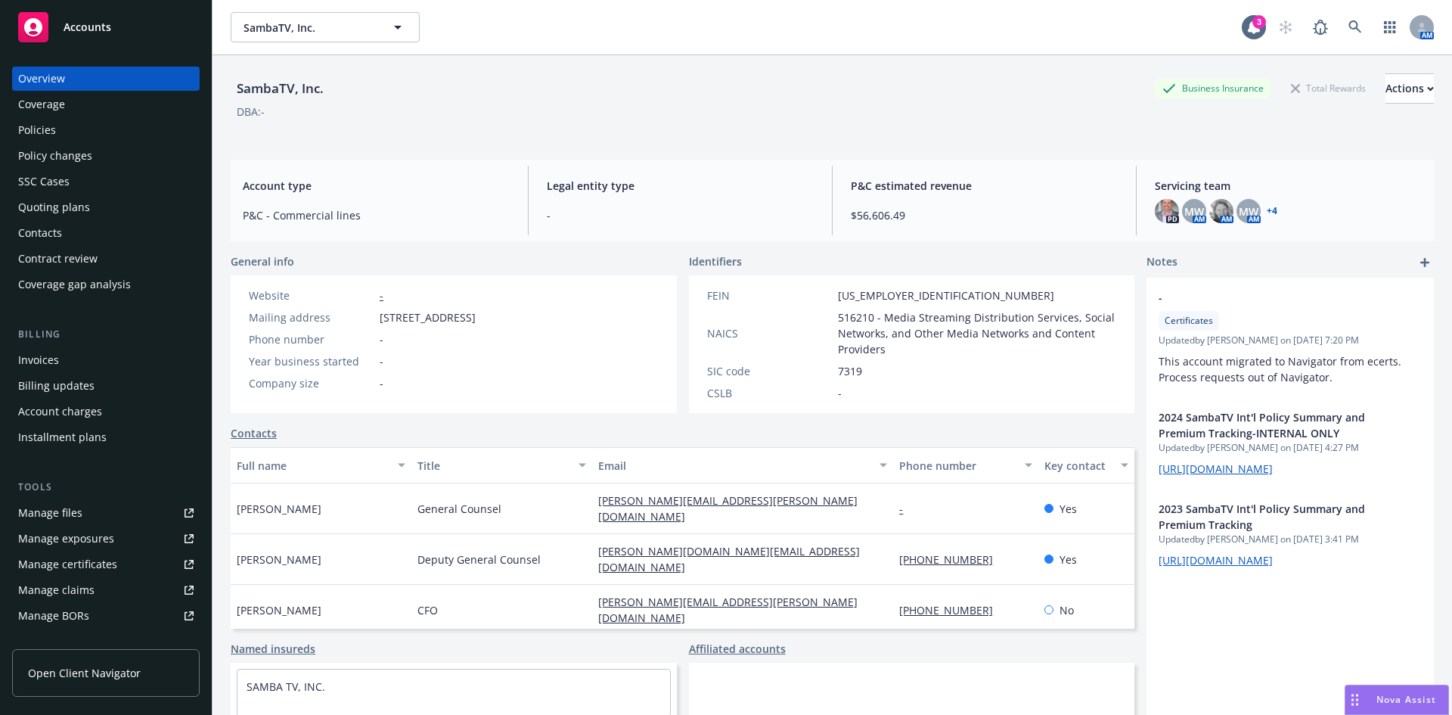
click at [51, 129] on div "Policies" at bounding box center [37, 130] width 38 height 24
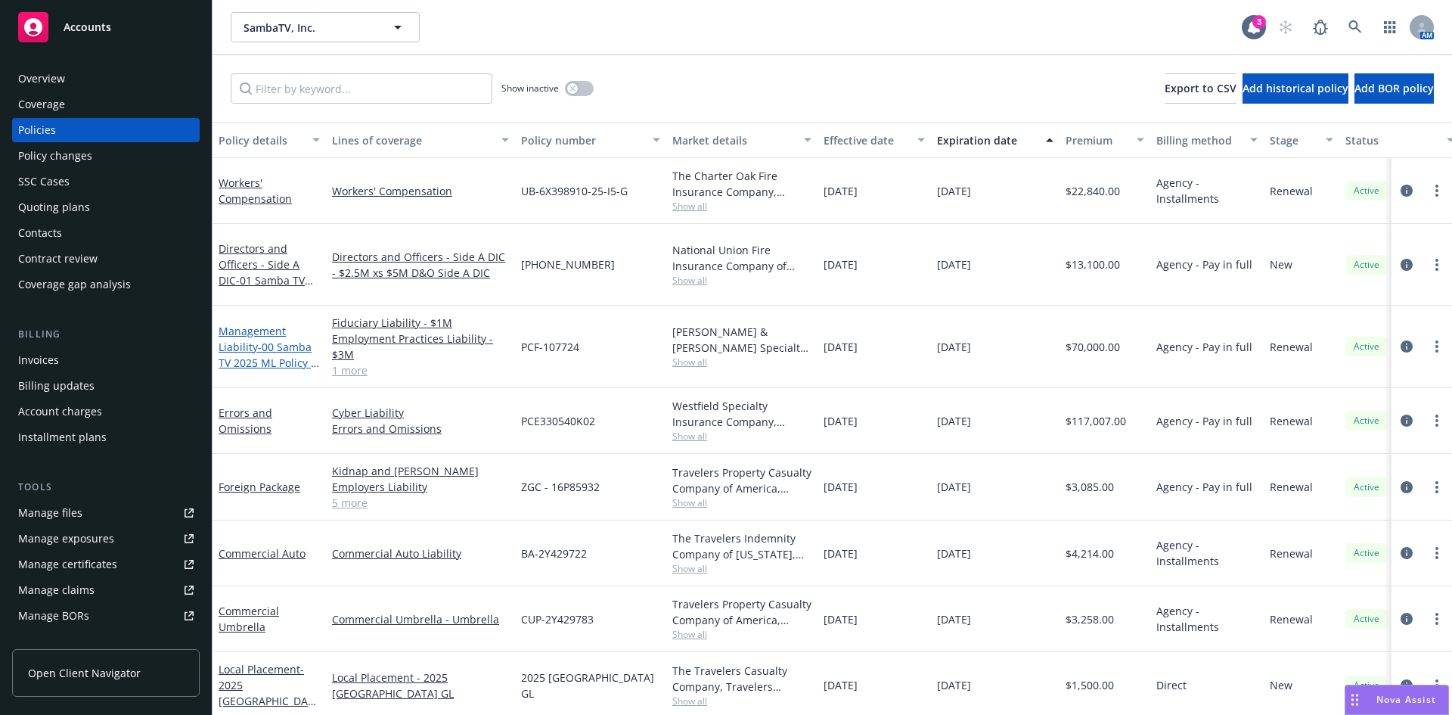
click at [259, 349] on span "- 00 Samba TV 2025 ML Policy - C&F" at bounding box center [269, 363] width 101 height 46
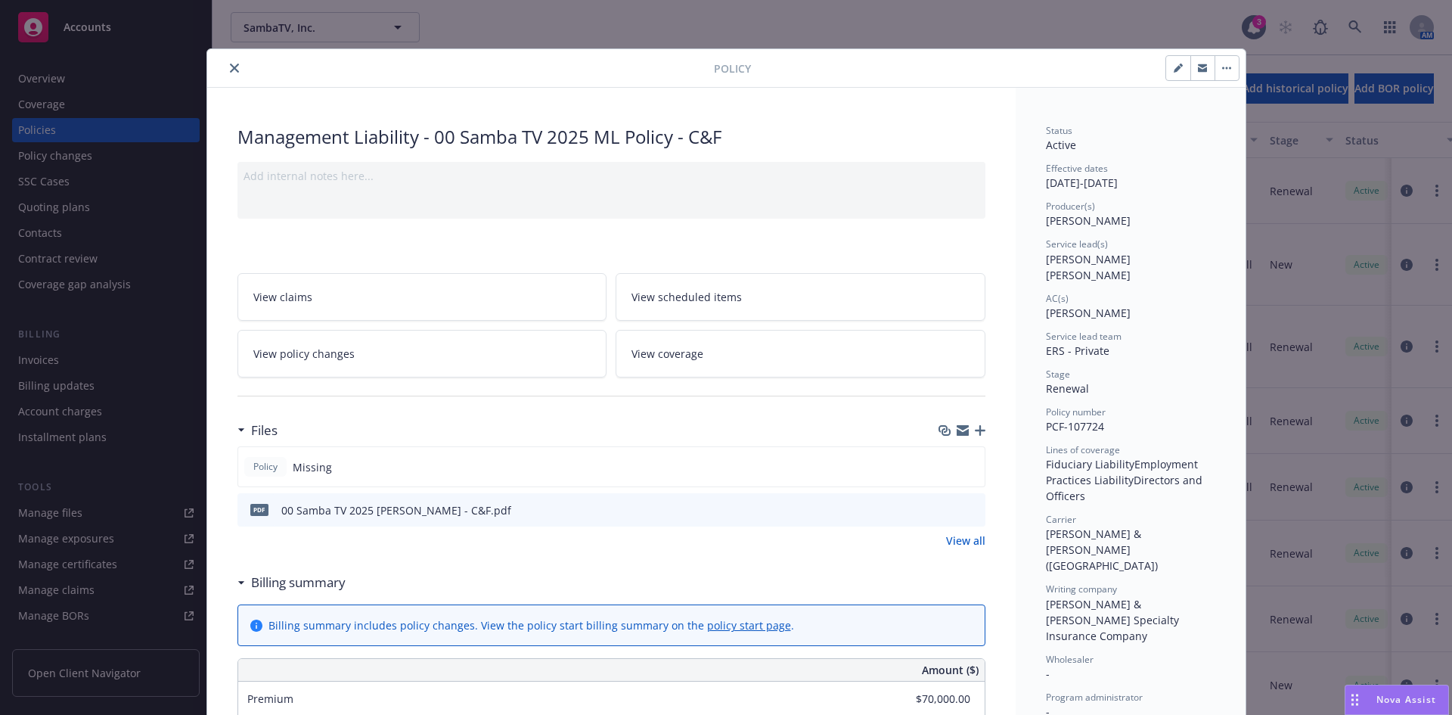
click at [953, 536] on link "View all" at bounding box center [965, 540] width 39 height 16
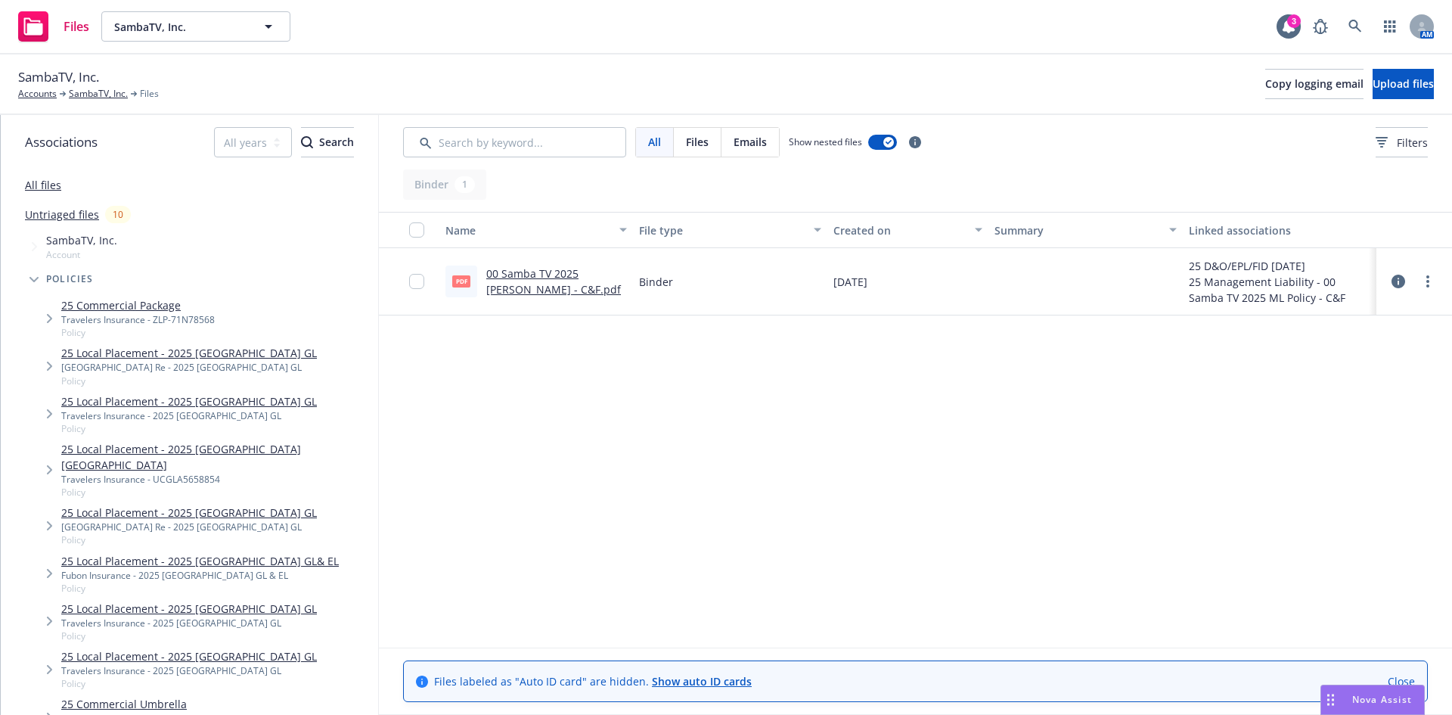
click at [733, 135] on span "Emails" at bounding box center [749, 142] width 33 height 16
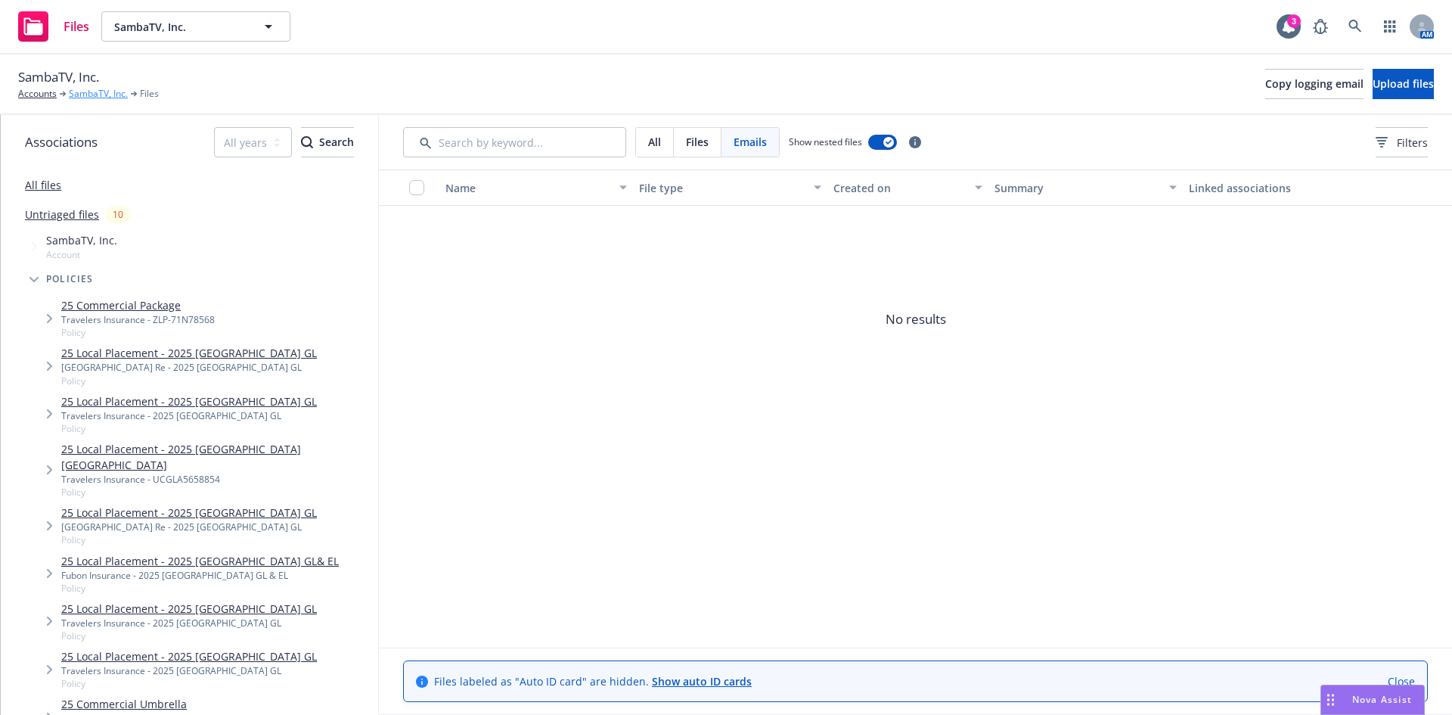
click at [88, 97] on link "SambaTV, Inc." at bounding box center [98, 94] width 59 height 14
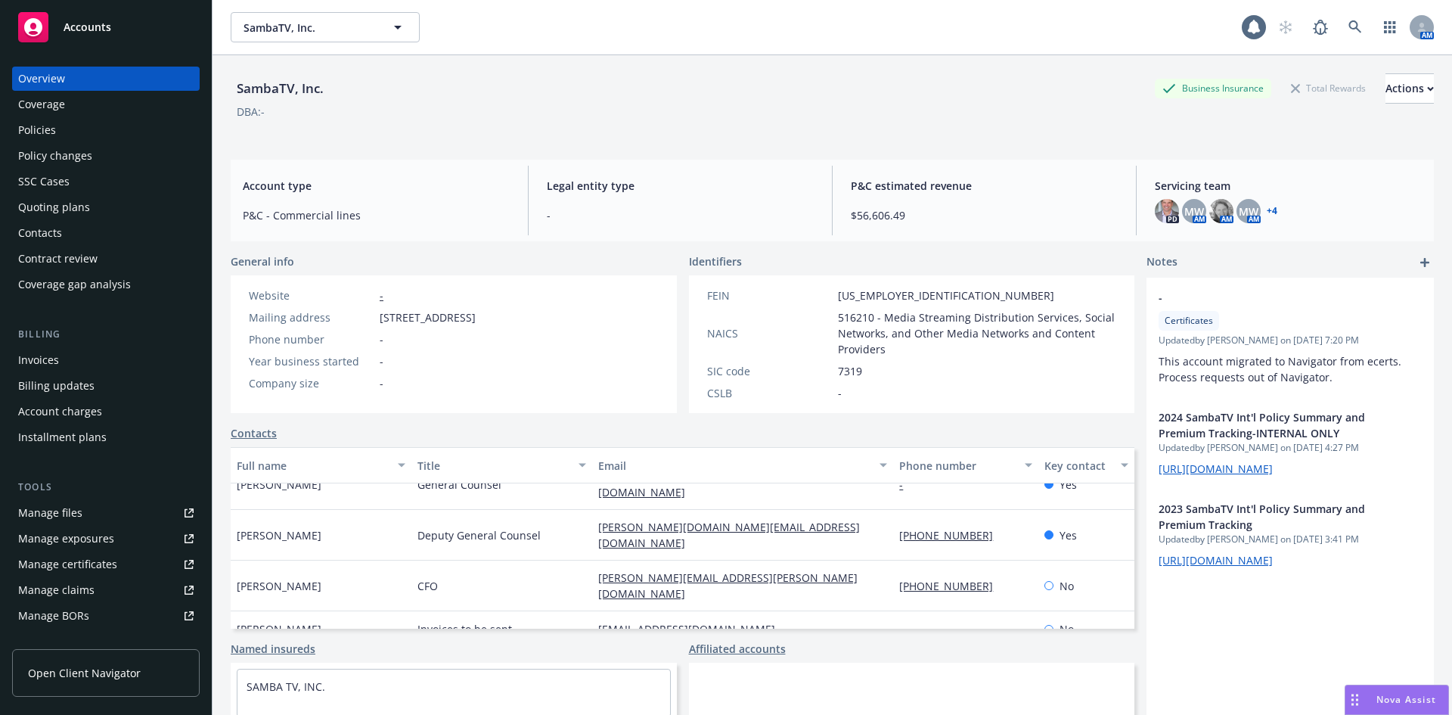
scroll to position [36, 0]
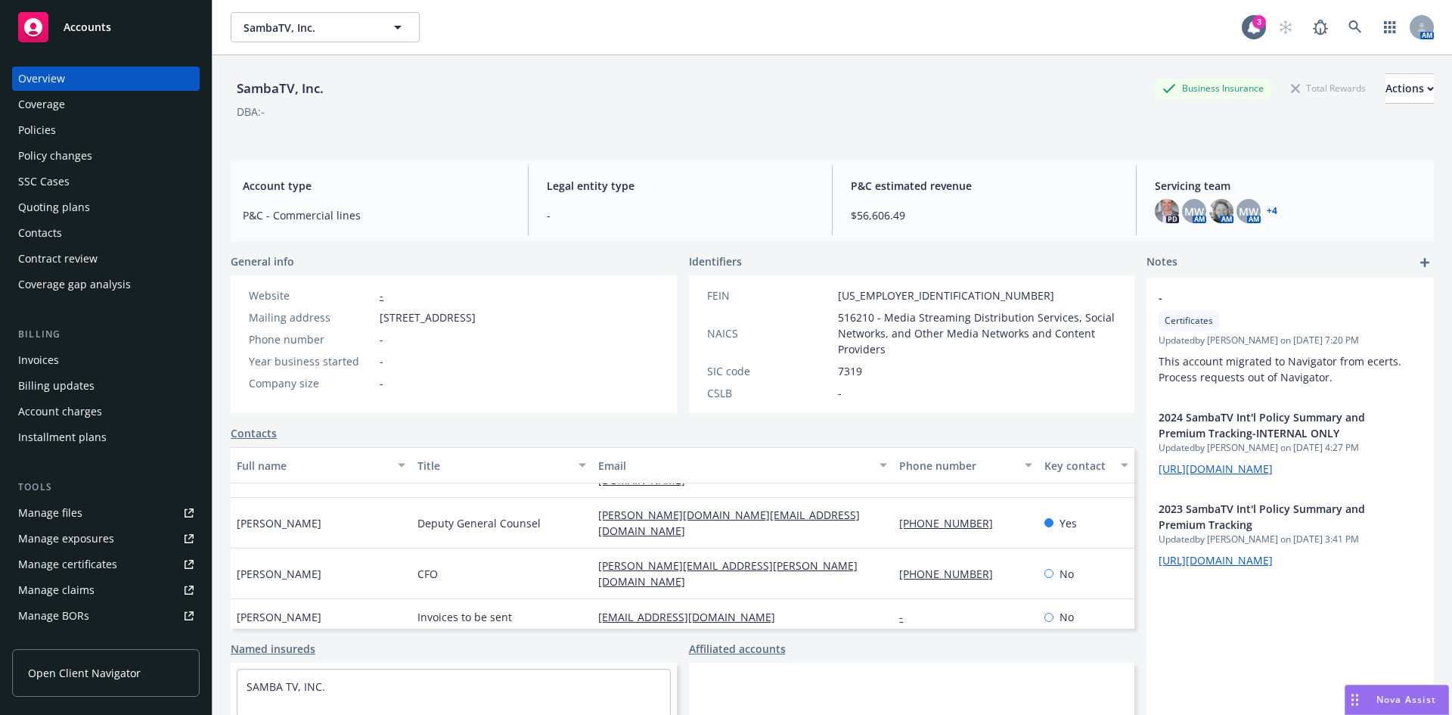
click at [93, 502] on link "Manage files" at bounding box center [106, 513] width 188 height 24
click at [73, 234] on div "Contacts" at bounding box center [105, 233] width 175 height 24
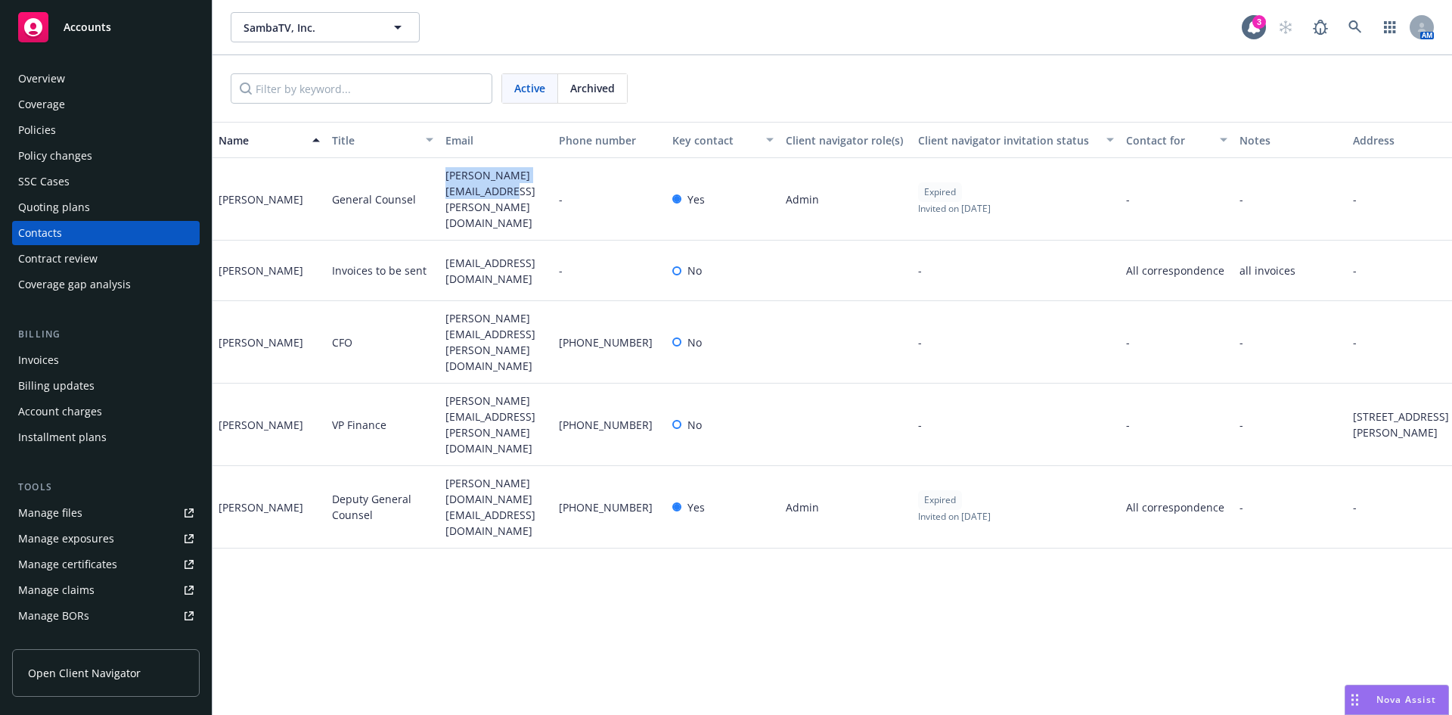
drag, startPoint x: 507, startPoint y: 197, endPoint x: 662, endPoint y: 39, distance: 221.4
click at [440, 179] on div "[PERSON_NAME][EMAIL_ADDRESS][PERSON_NAME][DOMAIN_NAME]" at bounding box center [495, 199] width 113 height 82
drag, startPoint x: 515, startPoint y: 251, endPoint x: 445, endPoint y: 253, distance: 70.4
click at [445, 253] on div "[EMAIL_ADDRESS][DOMAIN_NAME]" at bounding box center [495, 270] width 113 height 60
click at [591, 566] on div "Name Title Email Phone number Key contact Client navigator role(s) Client navig…" at bounding box center [831, 418] width 1239 height 593
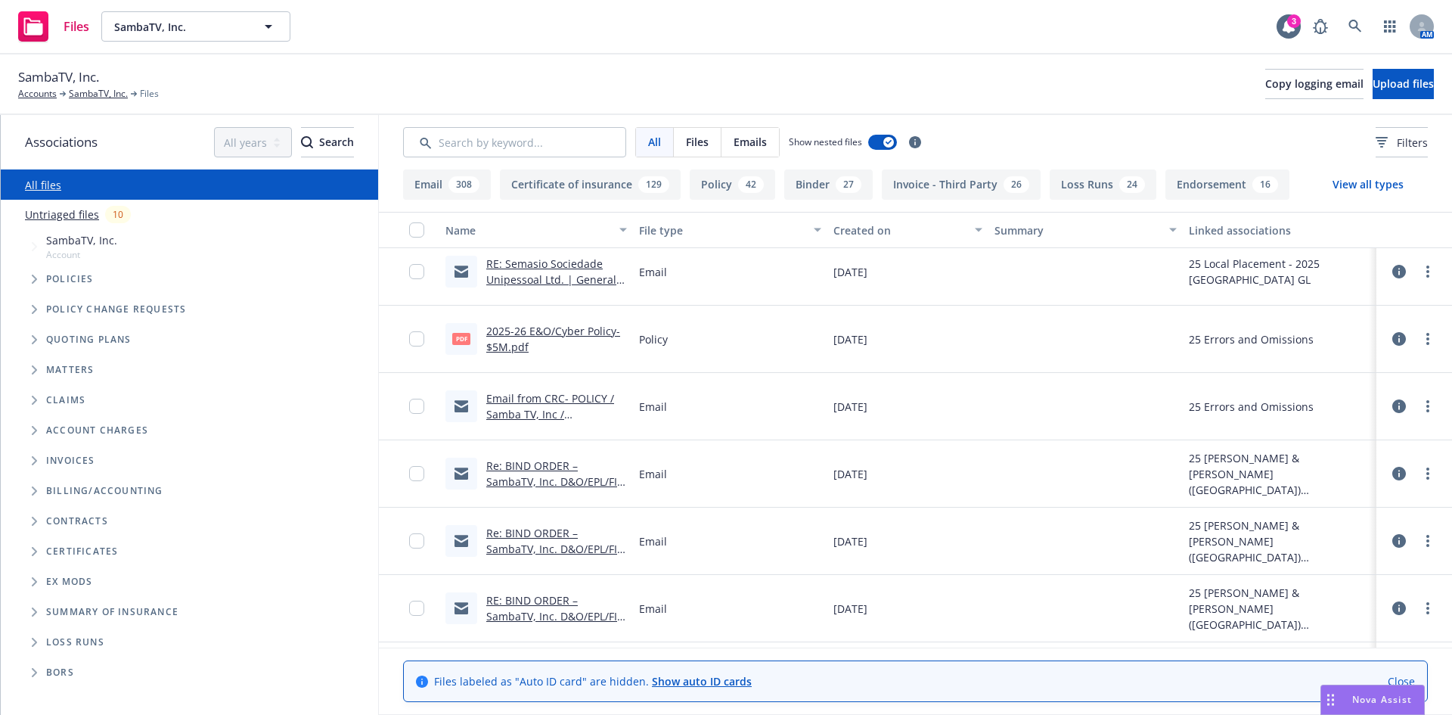
scroll to position [1586, 0]
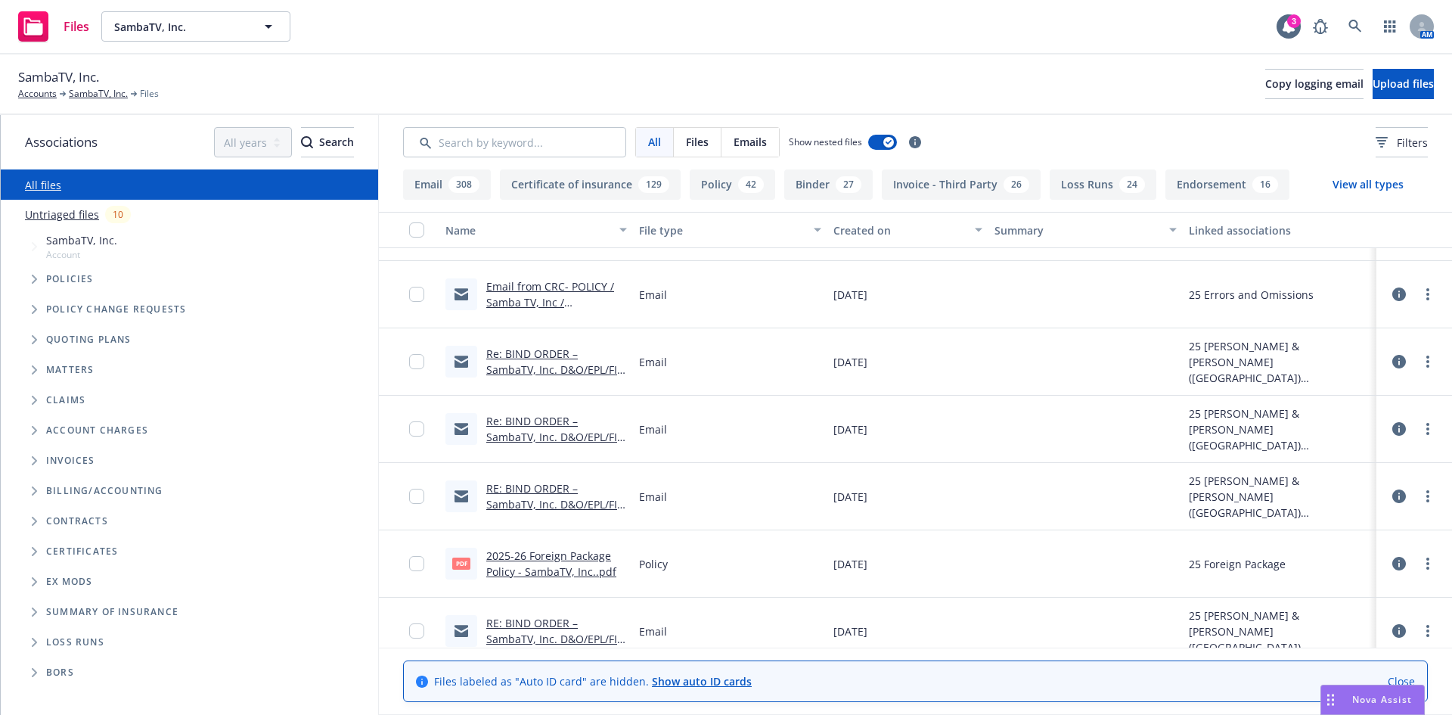
click at [510, 428] on div "Re: BIND ORDER – SambaTV, Inc. D&O/EPL/FID 06/03/2025 - 06/03/2026" at bounding box center [556, 429] width 141 height 32
click at [553, 436] on link "Re: BIND ORDER – SambaTV, Inc. D&O/EPL/FID 06/03/2025 - 06/03/2026" at bounding box center [555, 437] width 138 height 46
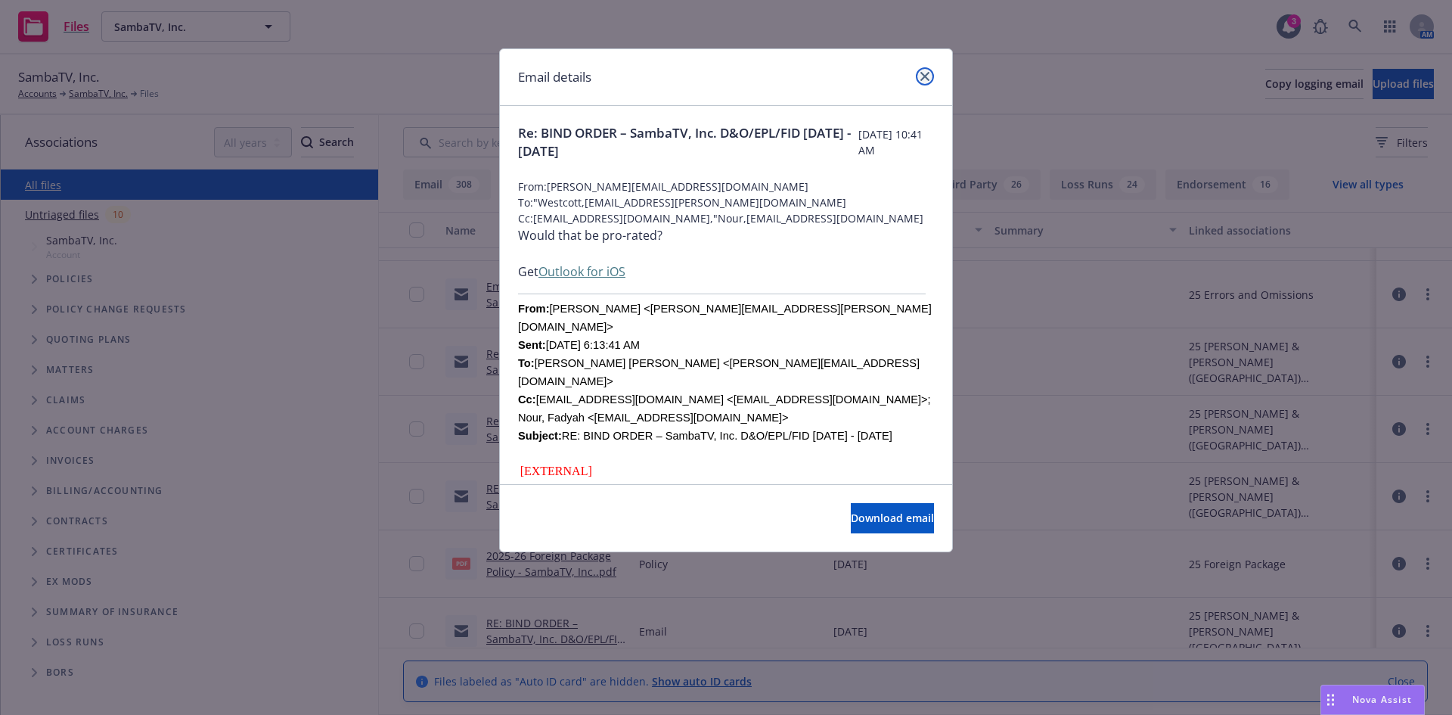
click at [925, 73] on icon "close" at bounding box center [924, 76] width 9 height 9
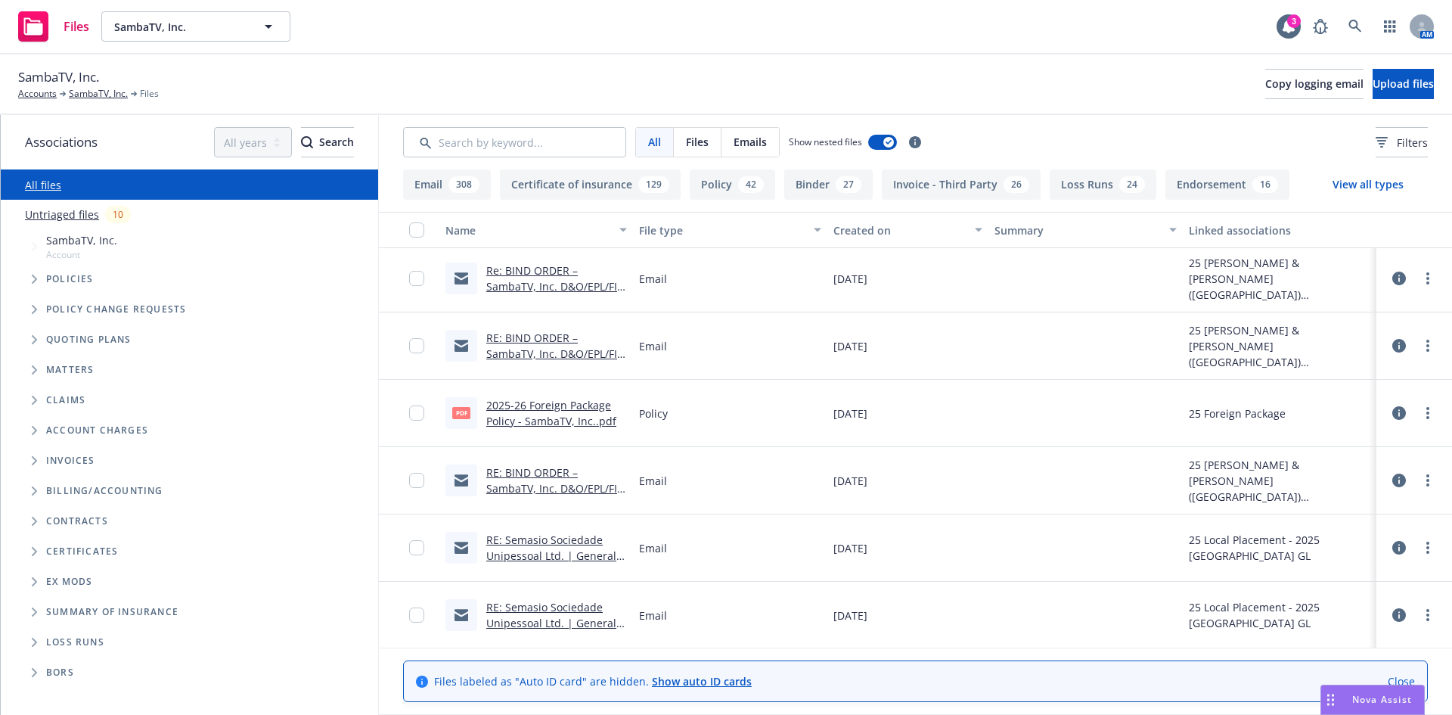
scroll to position [1796, 0]
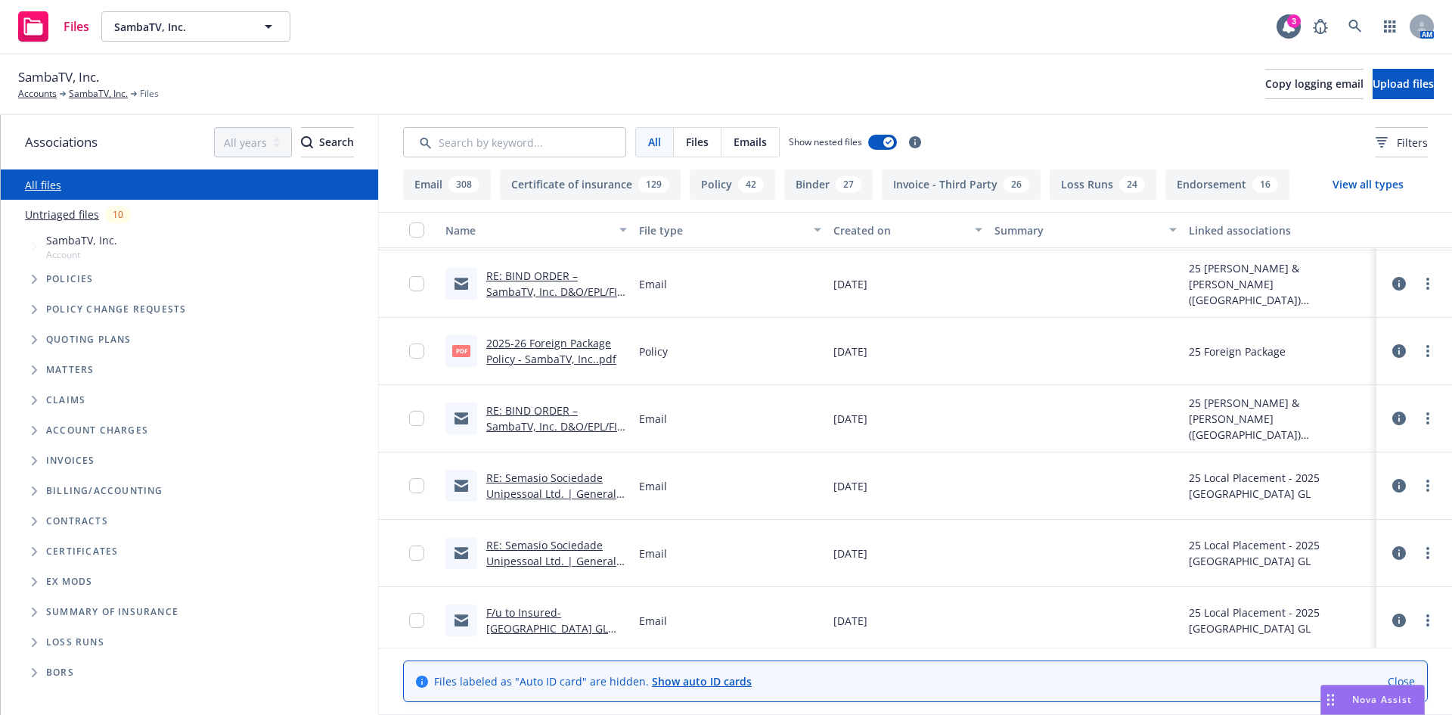
click at [546, 416] on link "RE: BIND ORDER – SambaTV, Inc. D&O/EPL/FID 06/03/2025 - 06/03/2026" at bounding box center [555, 426] width 138 height 46
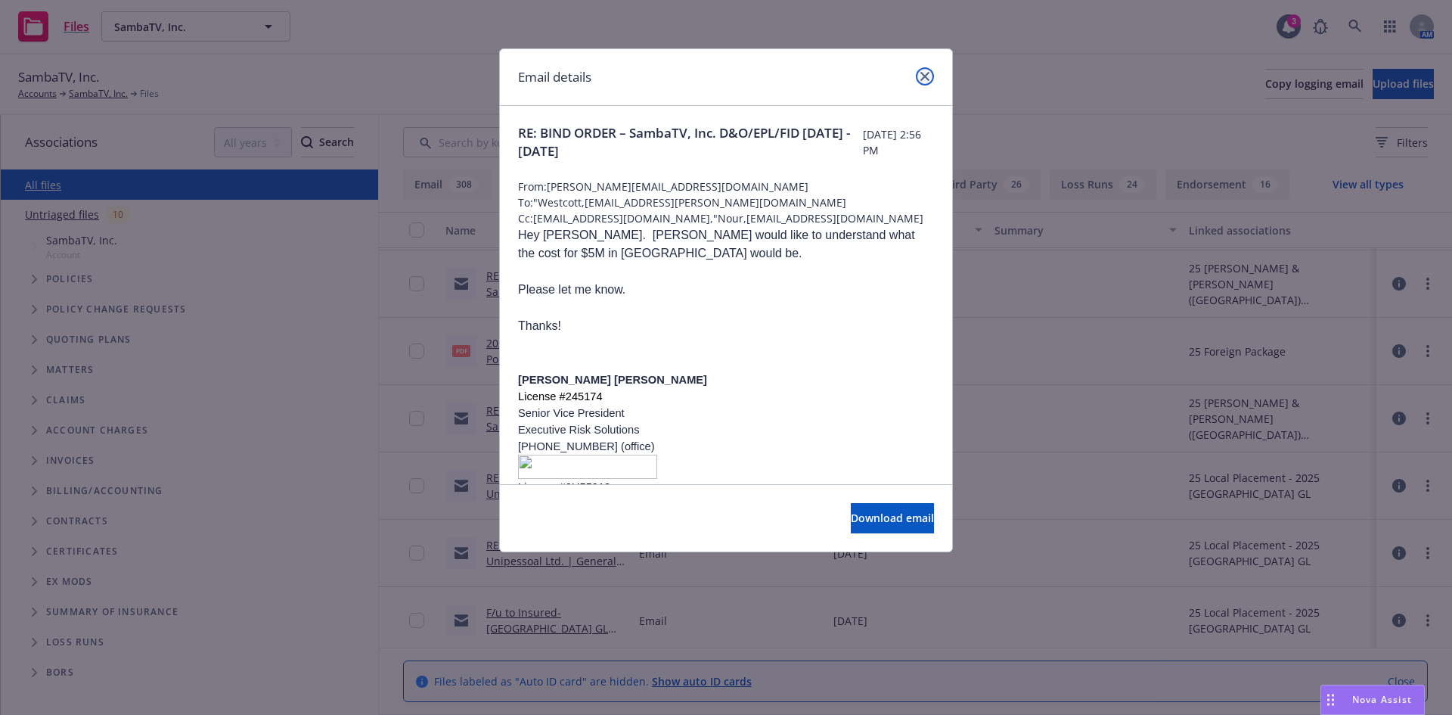
click at [927, 76] on icon "close" at bounding box center [924, 76] width 9 height 9
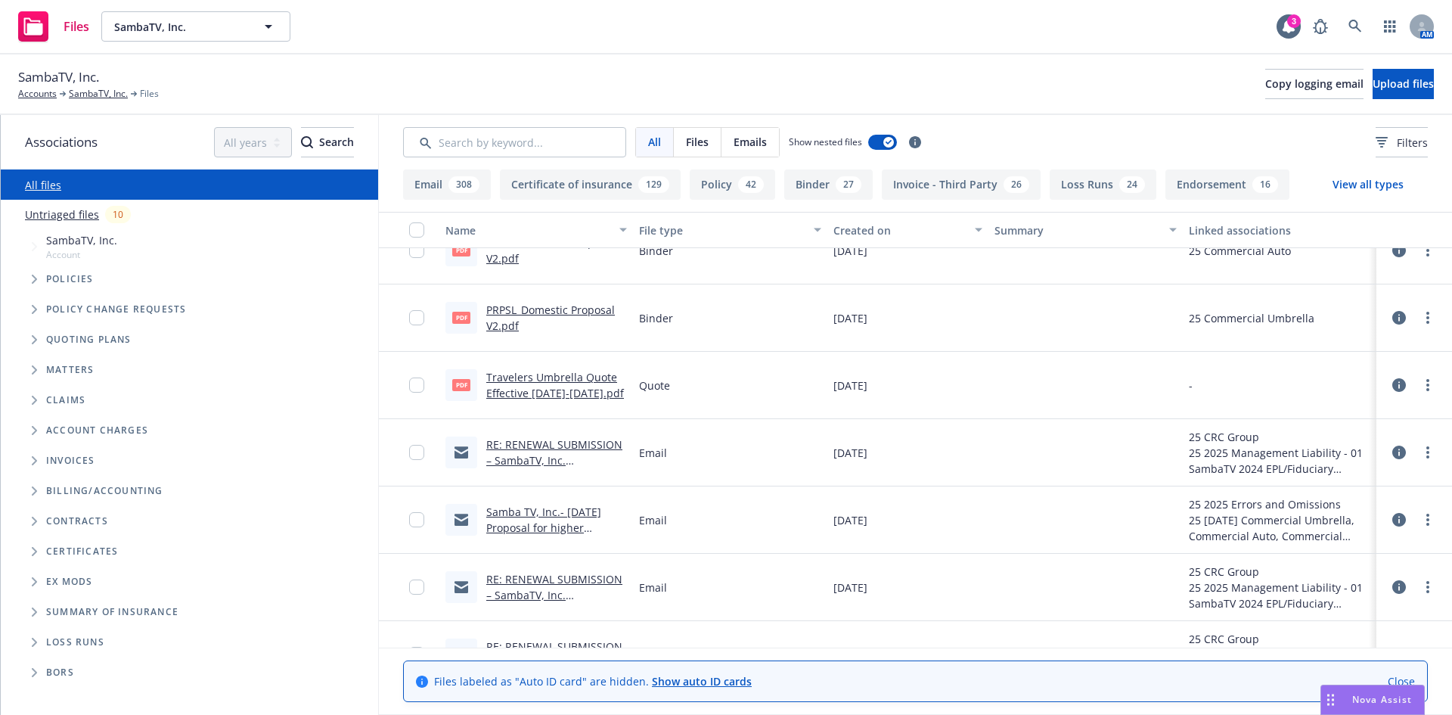
scroll to position [6311, 0]
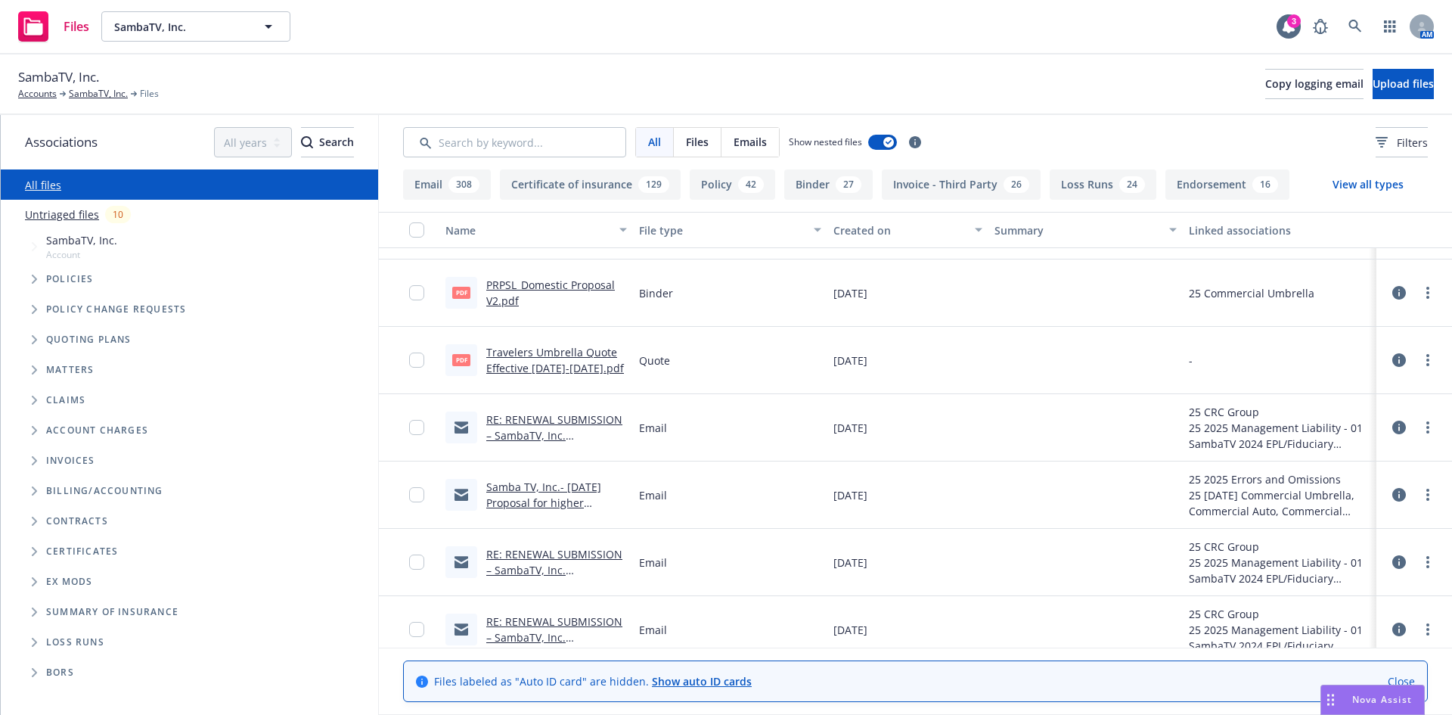
click at [542, 423] on link "RE: RENEWAL SUBMISSION – SambaTV, Inc. D&O/EPL/FID 06/03/2025 (quotes by 05/09)…" at bounding box center [554, 443] width 136 height 62
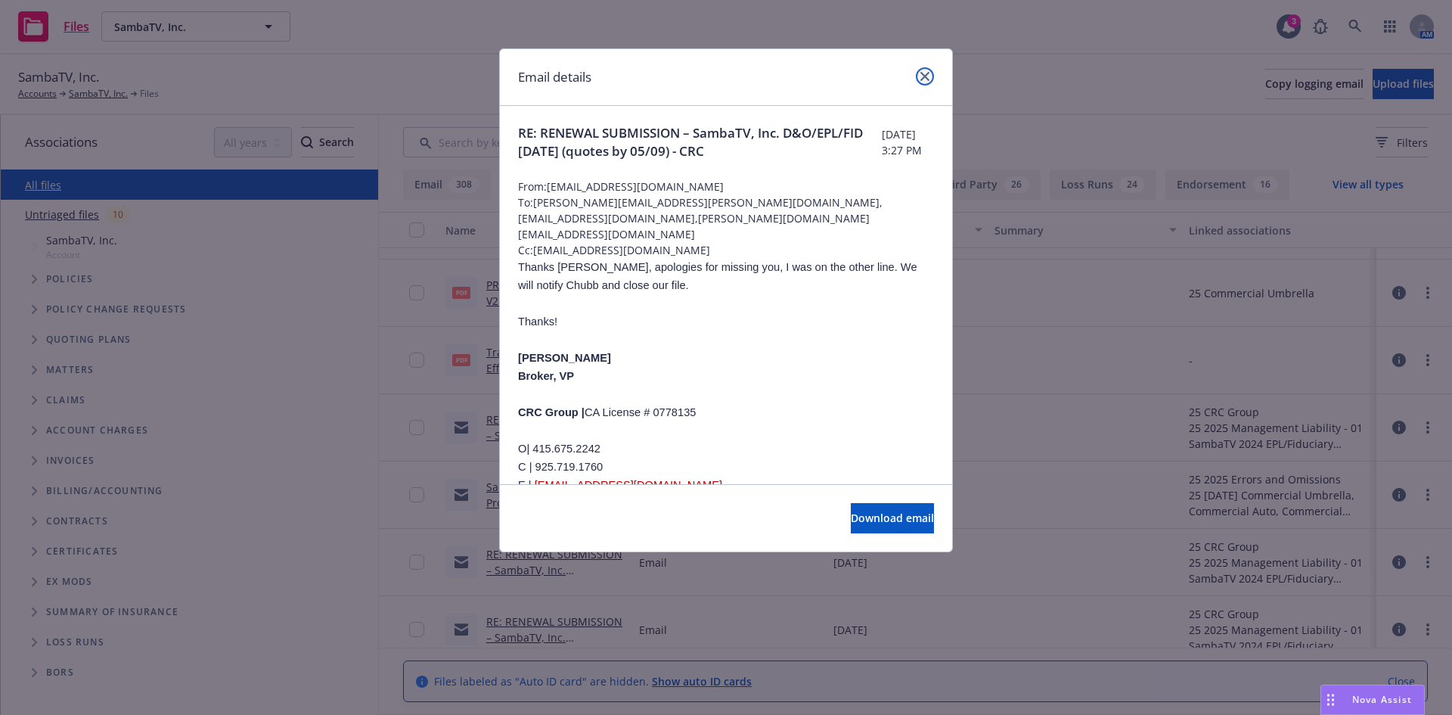
click at [920, 79] on icon "close" at bounding box center [924, 76] width 9 height 9
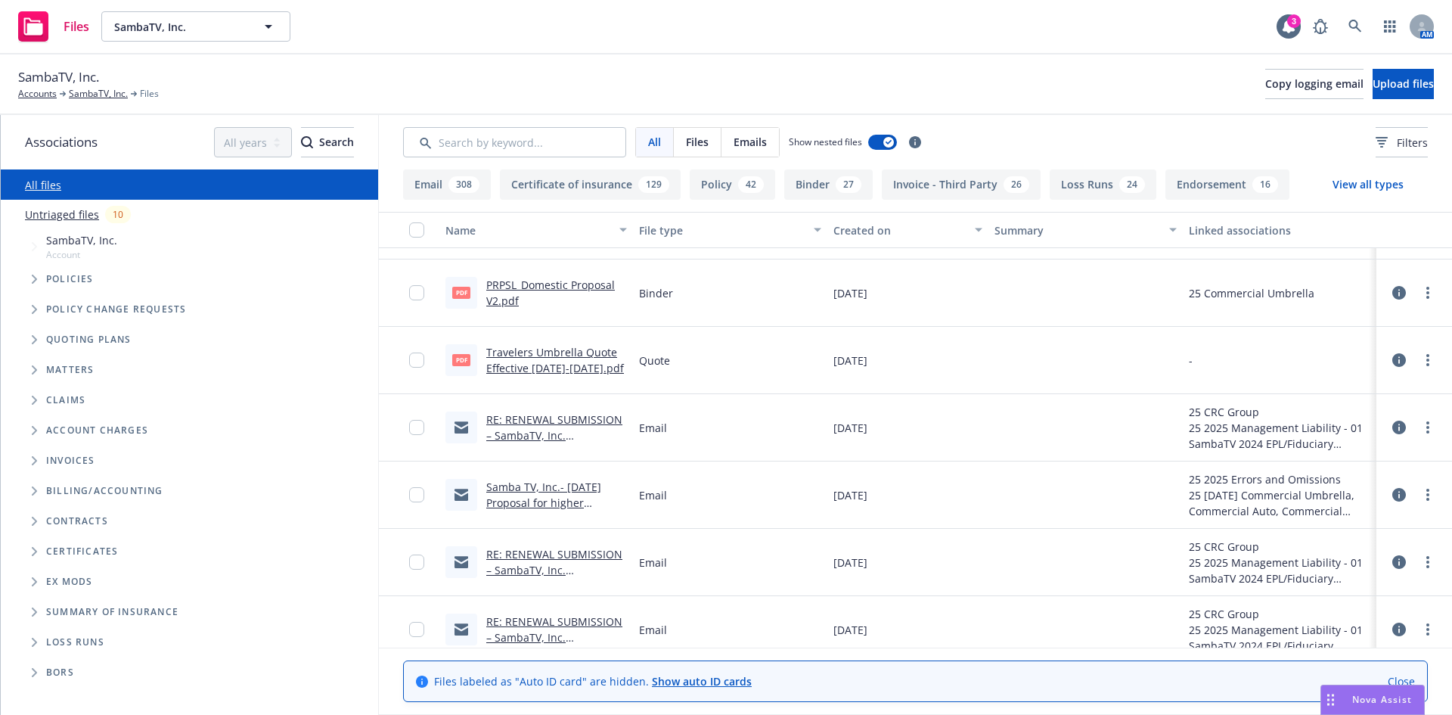
click at [528, 564] on link "RE: RENEWAL SUBMISSION – SambaTV, Inc. D&O/EPL/FID 06/03/2025 (quotes by 05/09)…" at bounding box center [554, 578] width 136 height 62
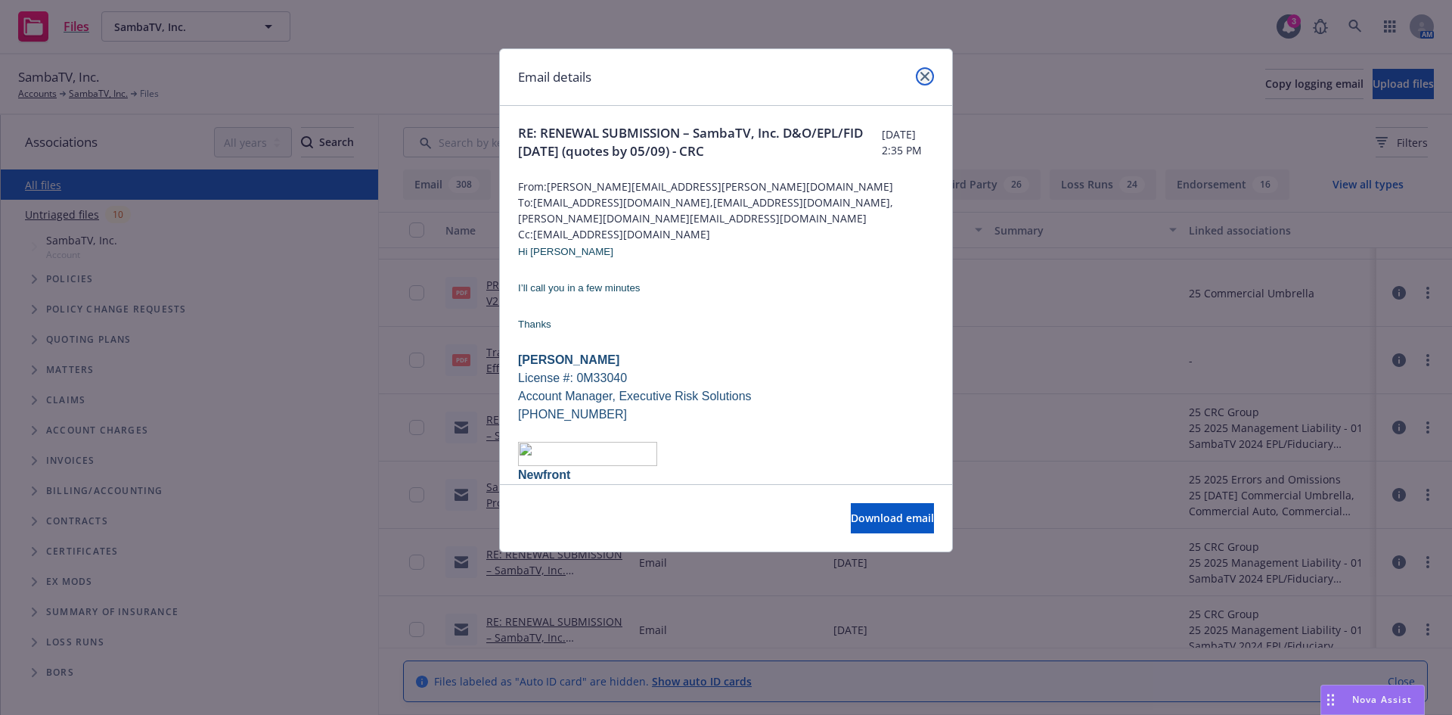
click at [925, 74] on icon "close" at bounding box center [924, 76] width 9 height 9
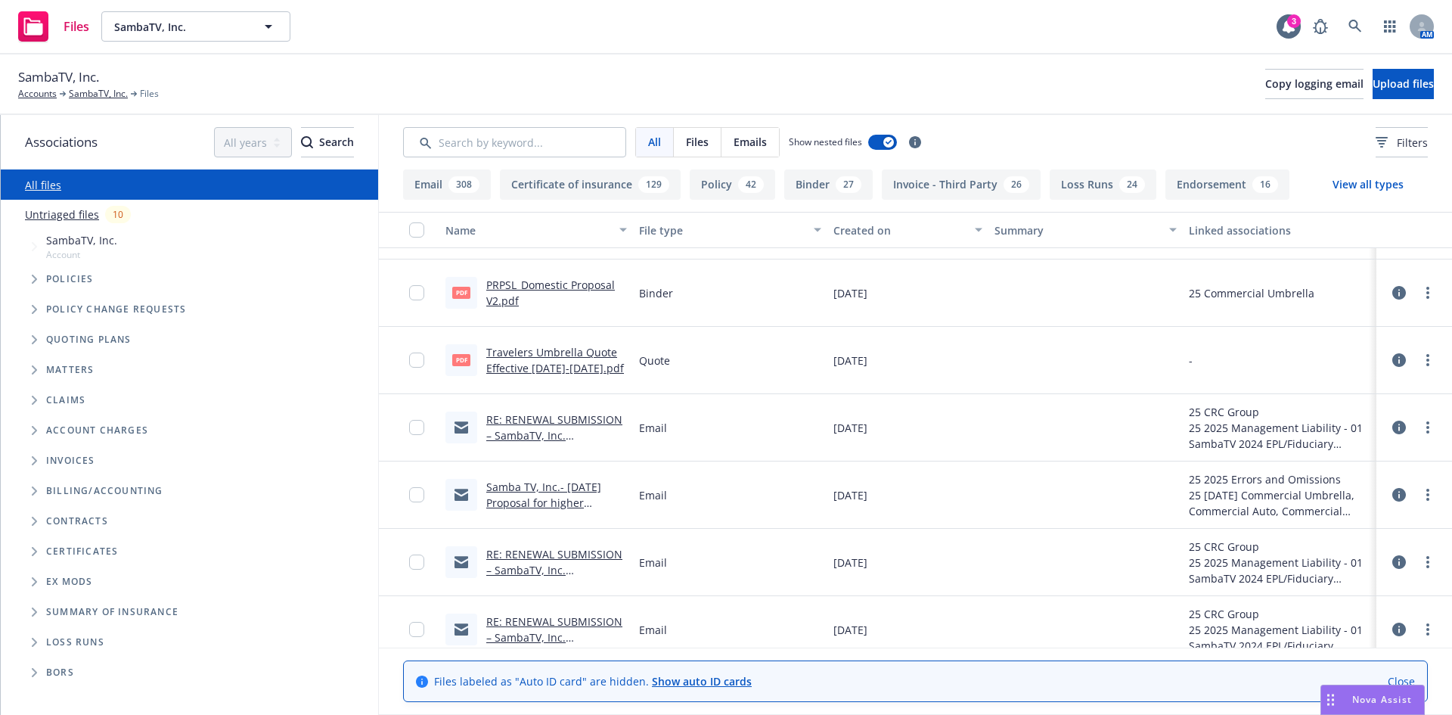
click at [518, 625] on link "RE: RENEWAL SUBMISSION – SambaTV, Inc. D&O/EPL/FID 06/03/2025 (quotes by 05/09)…" at bounding box center [554, 645] width 136 height 62
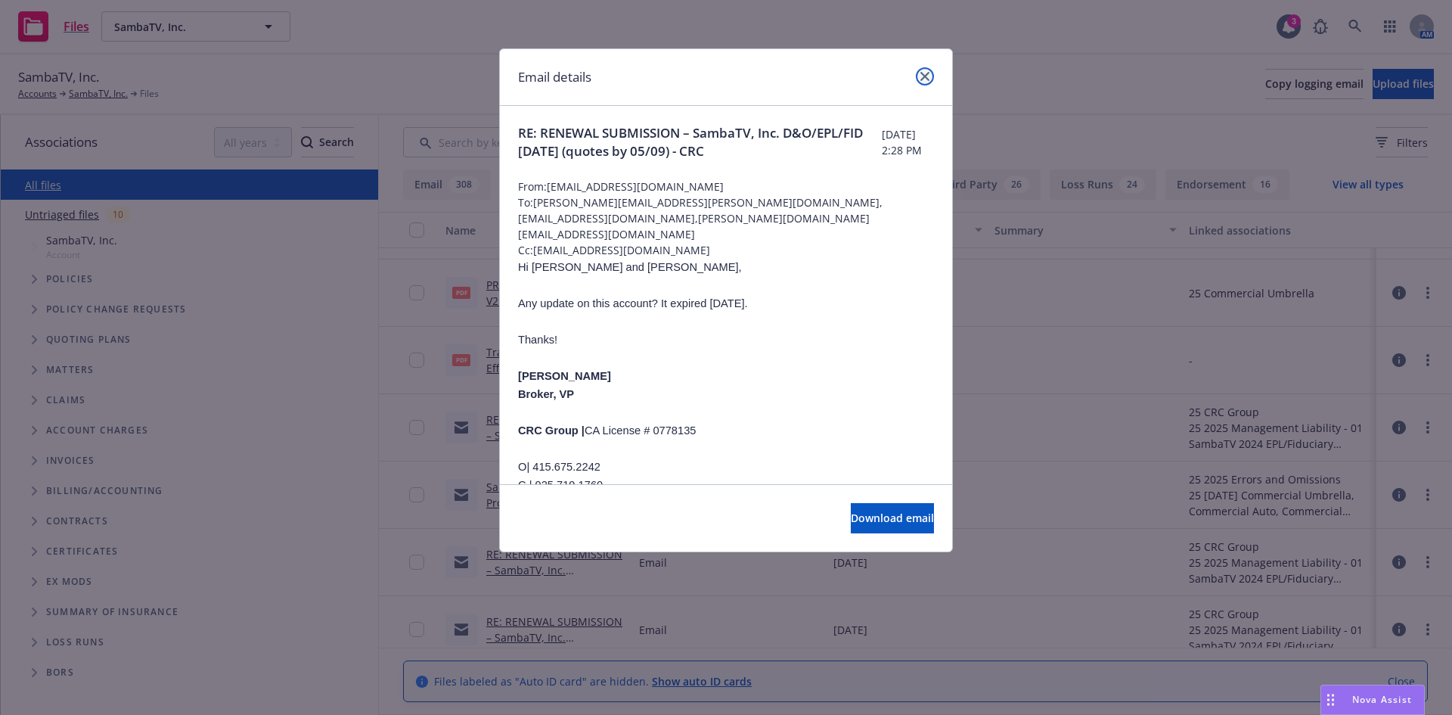
click at [927, 76] on icon "close" at bounding box center [924, 76] width 9 height 9
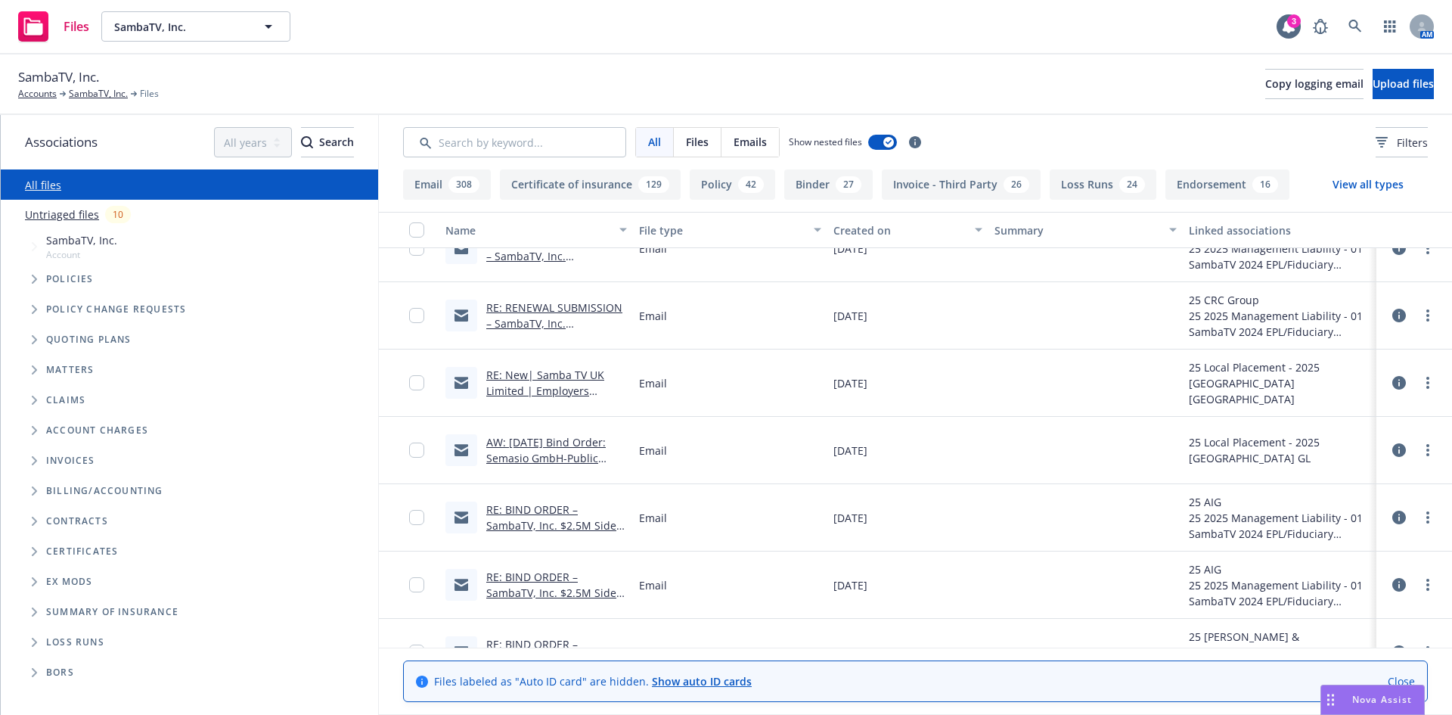
scroll to position [6808, 0]
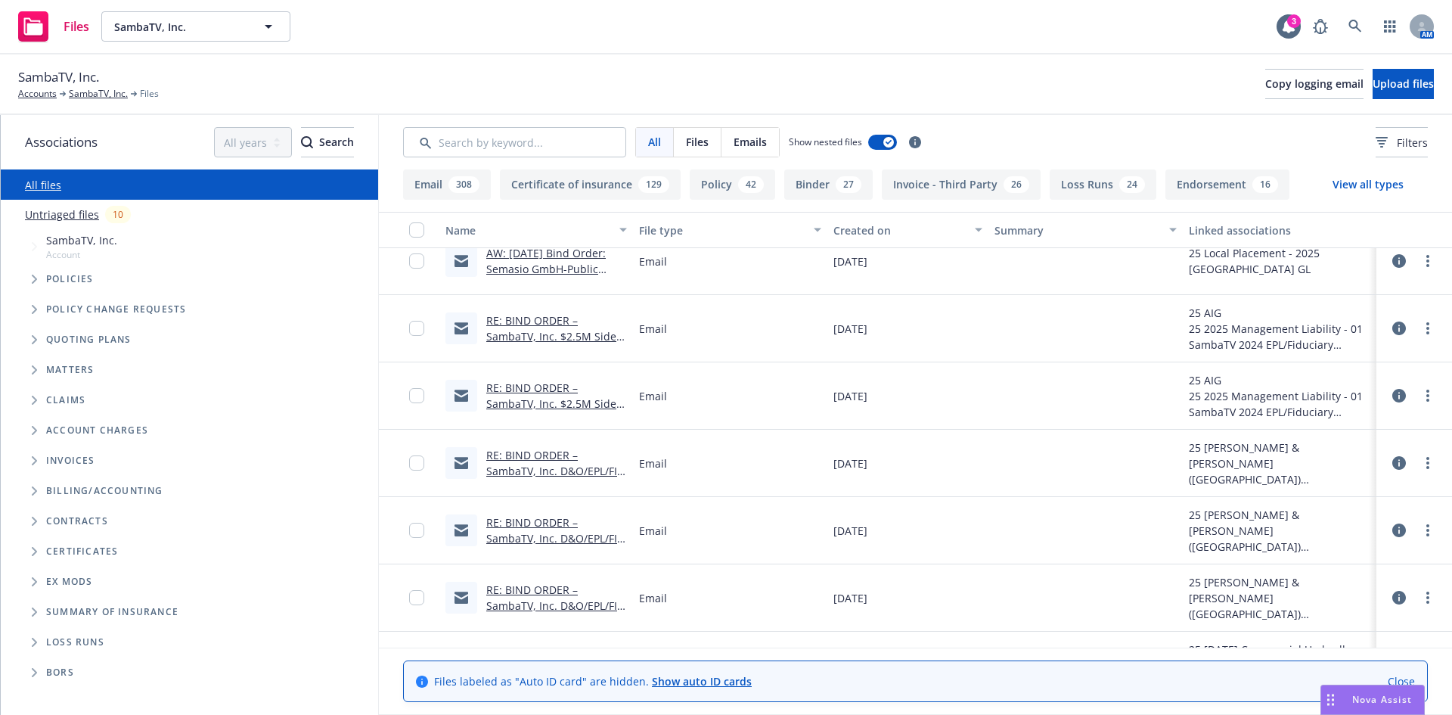
click at [521, 467] on link "RE: BIND ORDER – SambaTV, Inc. D&O/EPL/FID 06/03/2025 - 06/03/2026" at bounding box center [555, 471] width 138 height 46
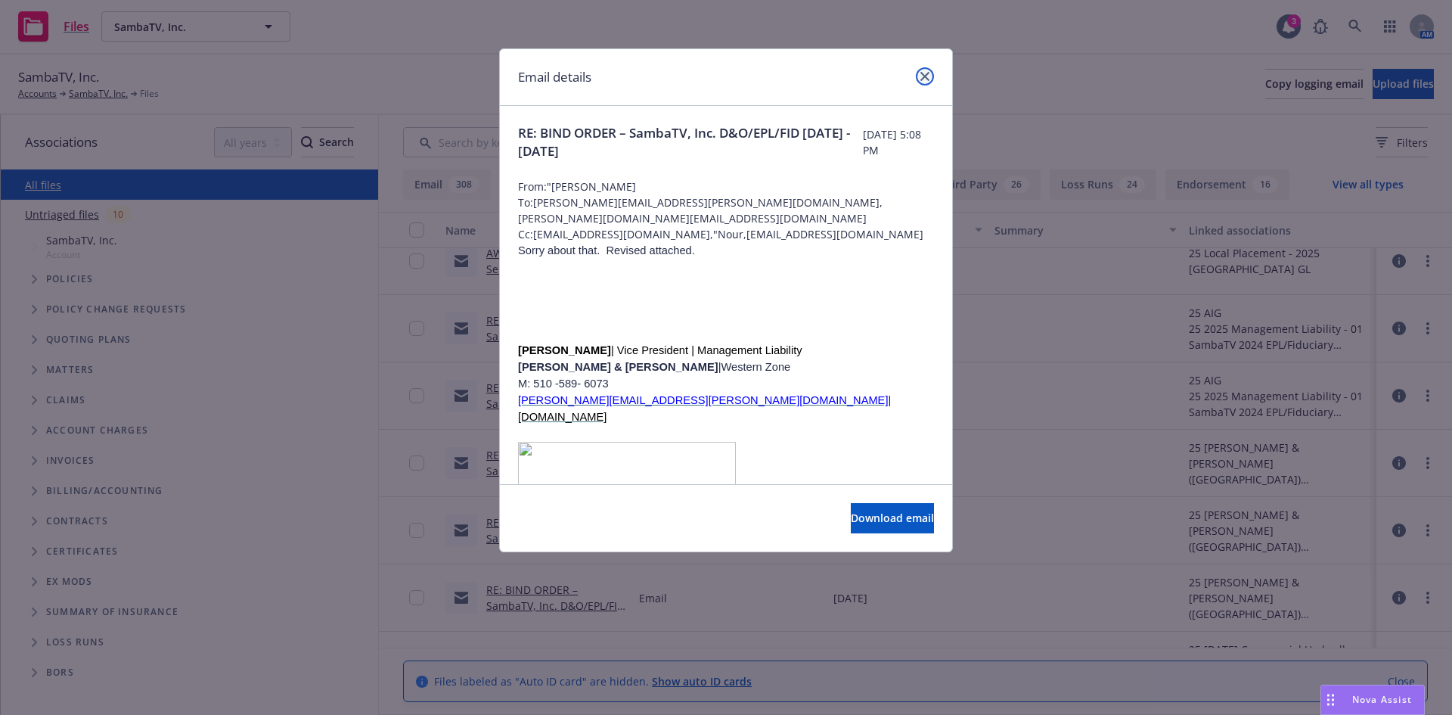
click at [919, 73] on link "close" at bounding box center [925, 76] width 18 height 18
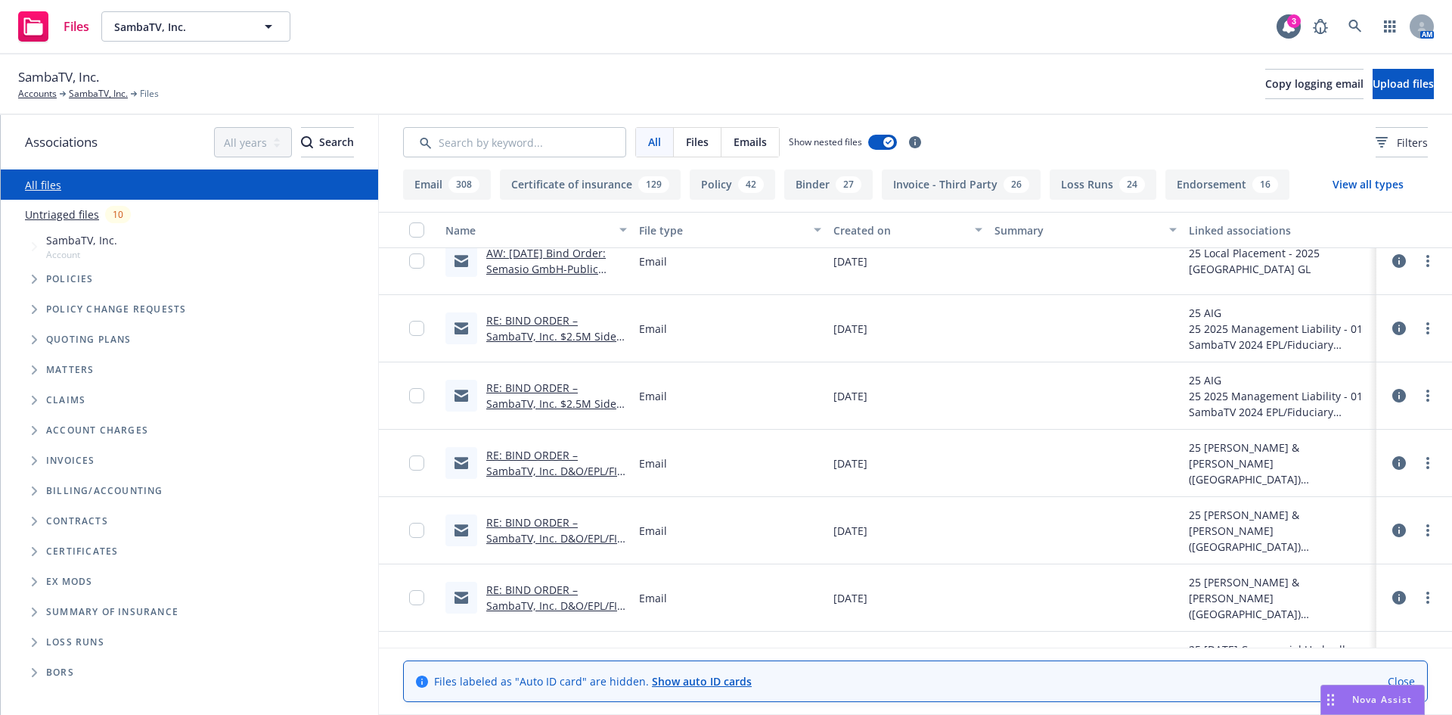
click at [528, 612] on link "RE: BIND ORDER – SambaTV, Inc. D&O/EPL/FID 06/03/2025 - 06/03/2026" at bounding box center [555, 605] width 138 height 46
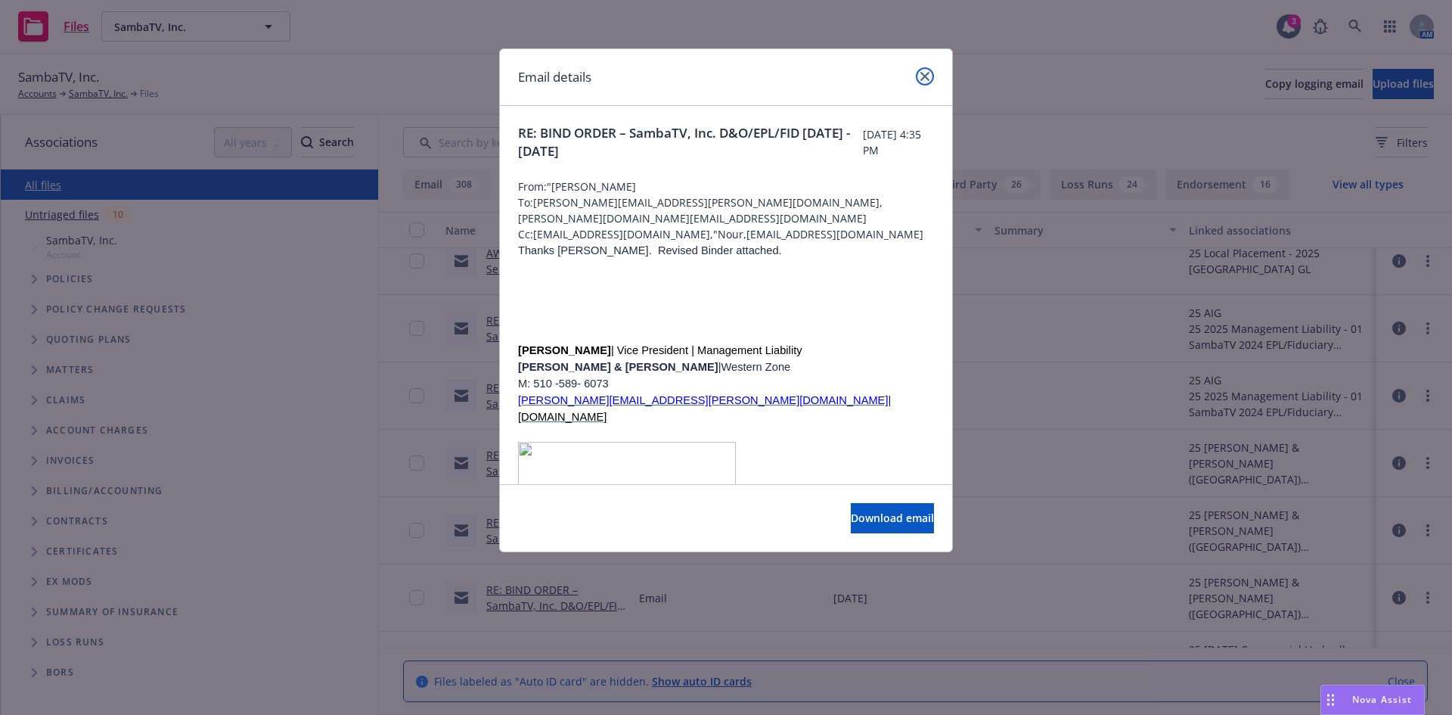
click at [925, 74] on icon "close" at bounding box center [924, 76] width 9 height 9
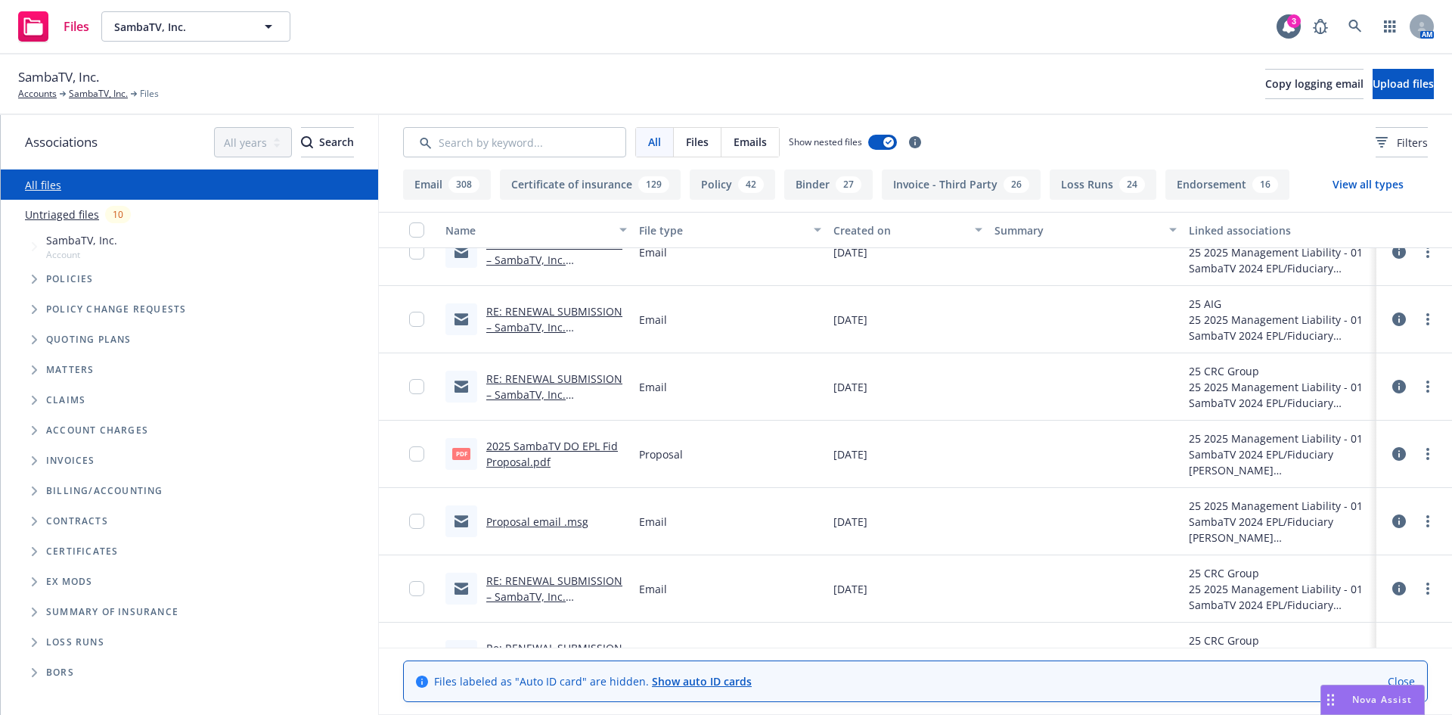
scroll to position [10295, 0]
